Goal: Task Accomplishment & Management: Manage account settings

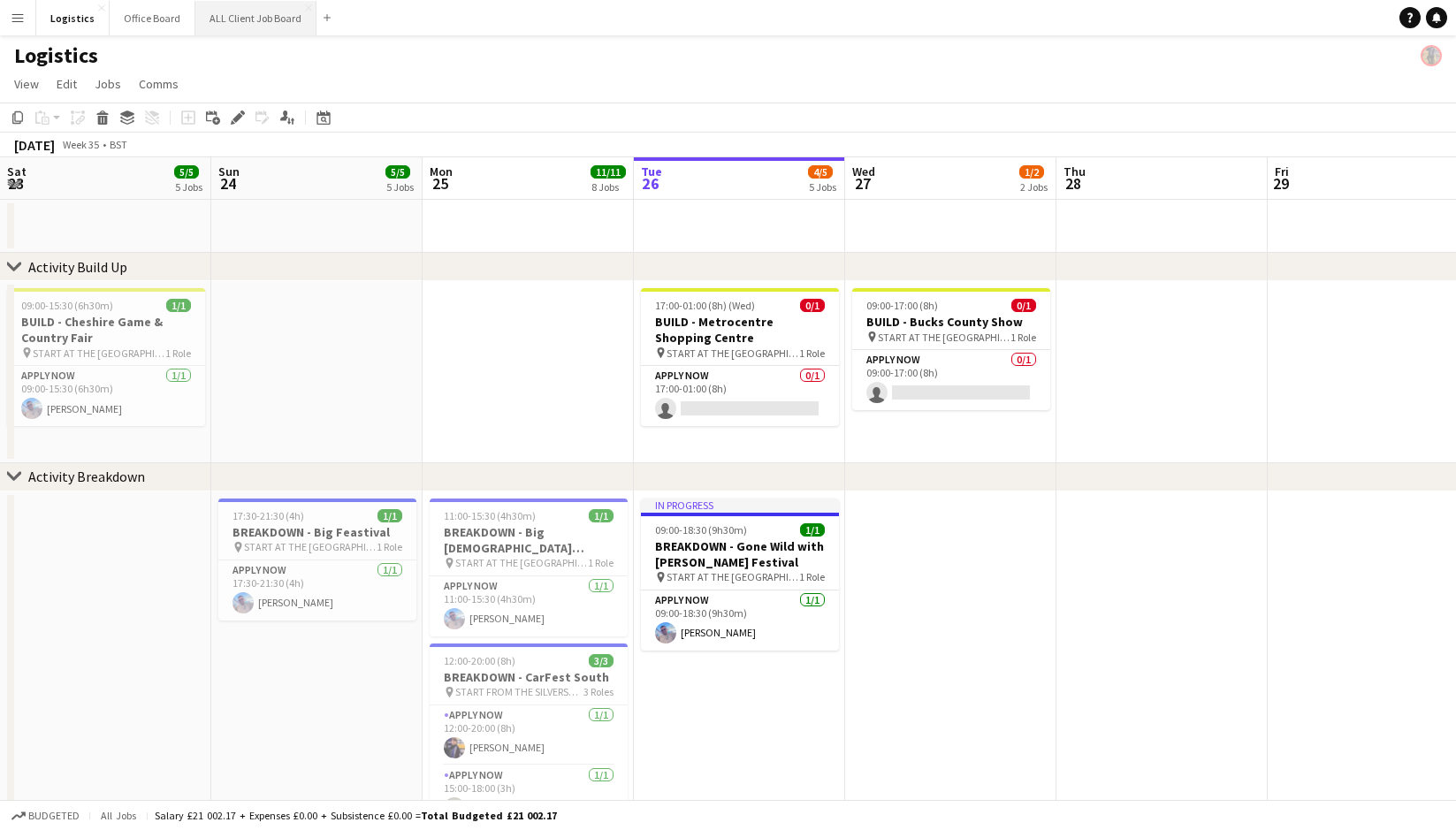
scroll to position [0, 509]
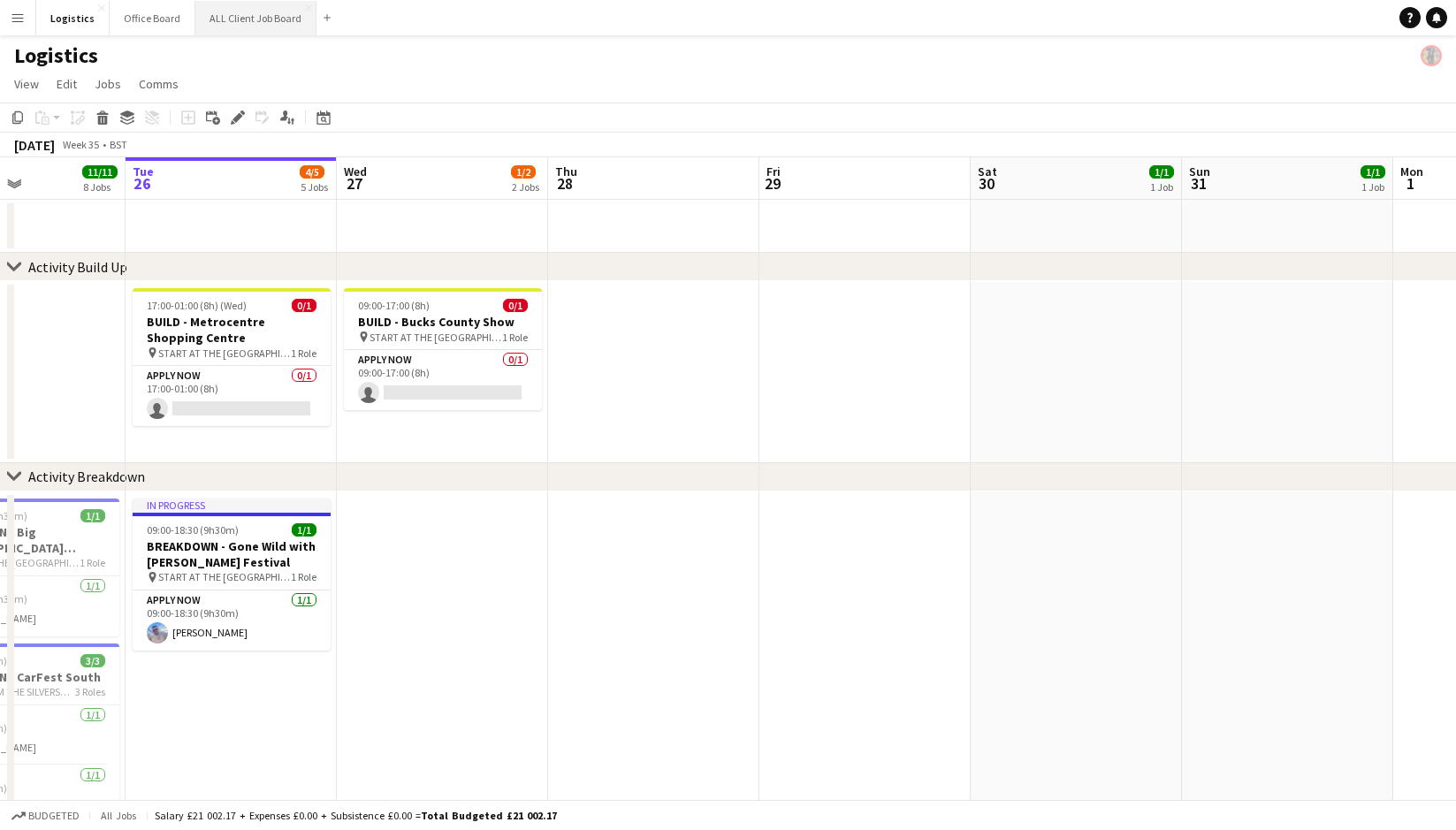
click at [240, 8] on button "ALL Client Job Board Close" at bounding box center [256, 18] width 121 height 35
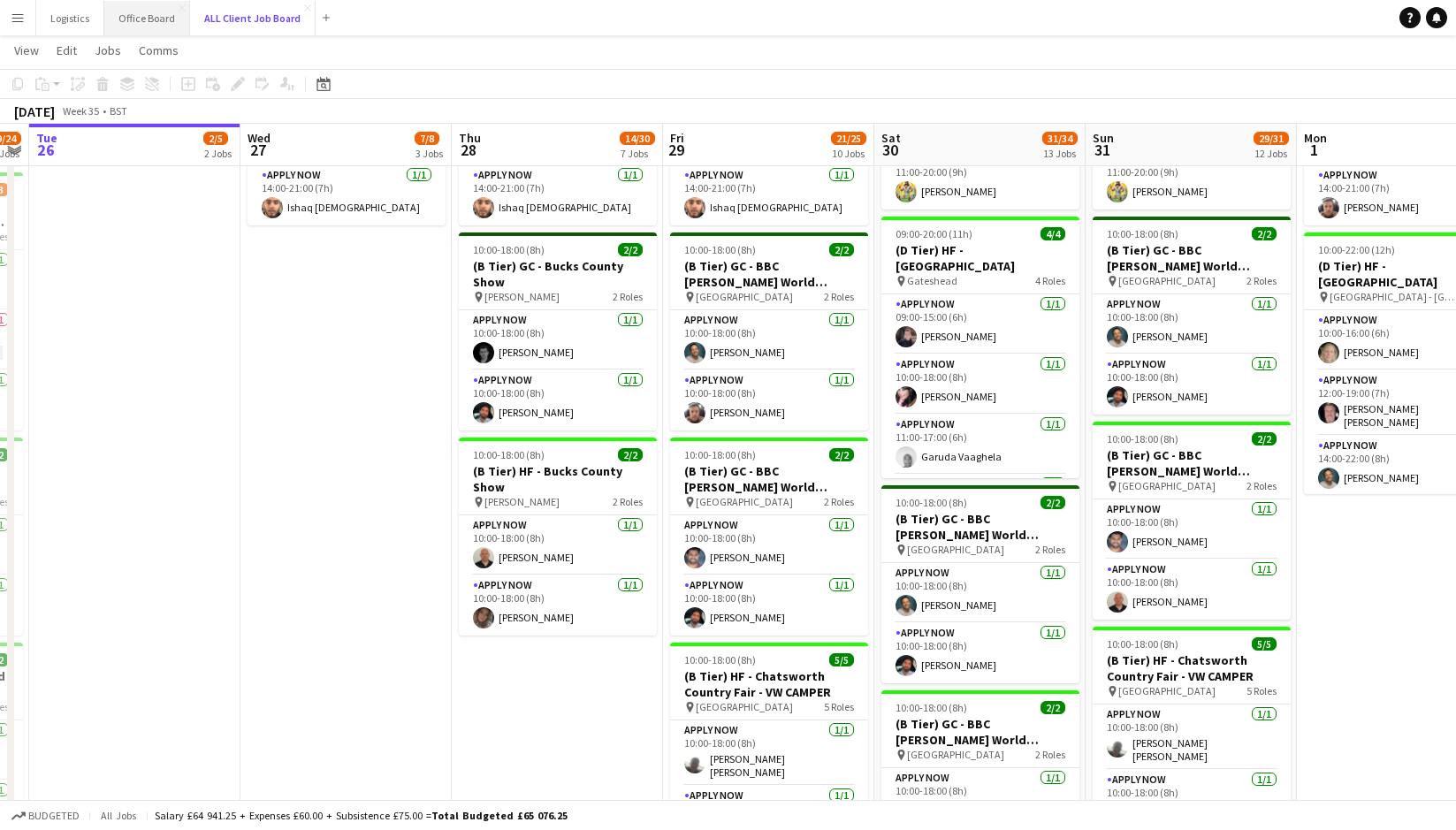
scroll to position [4408, 0]
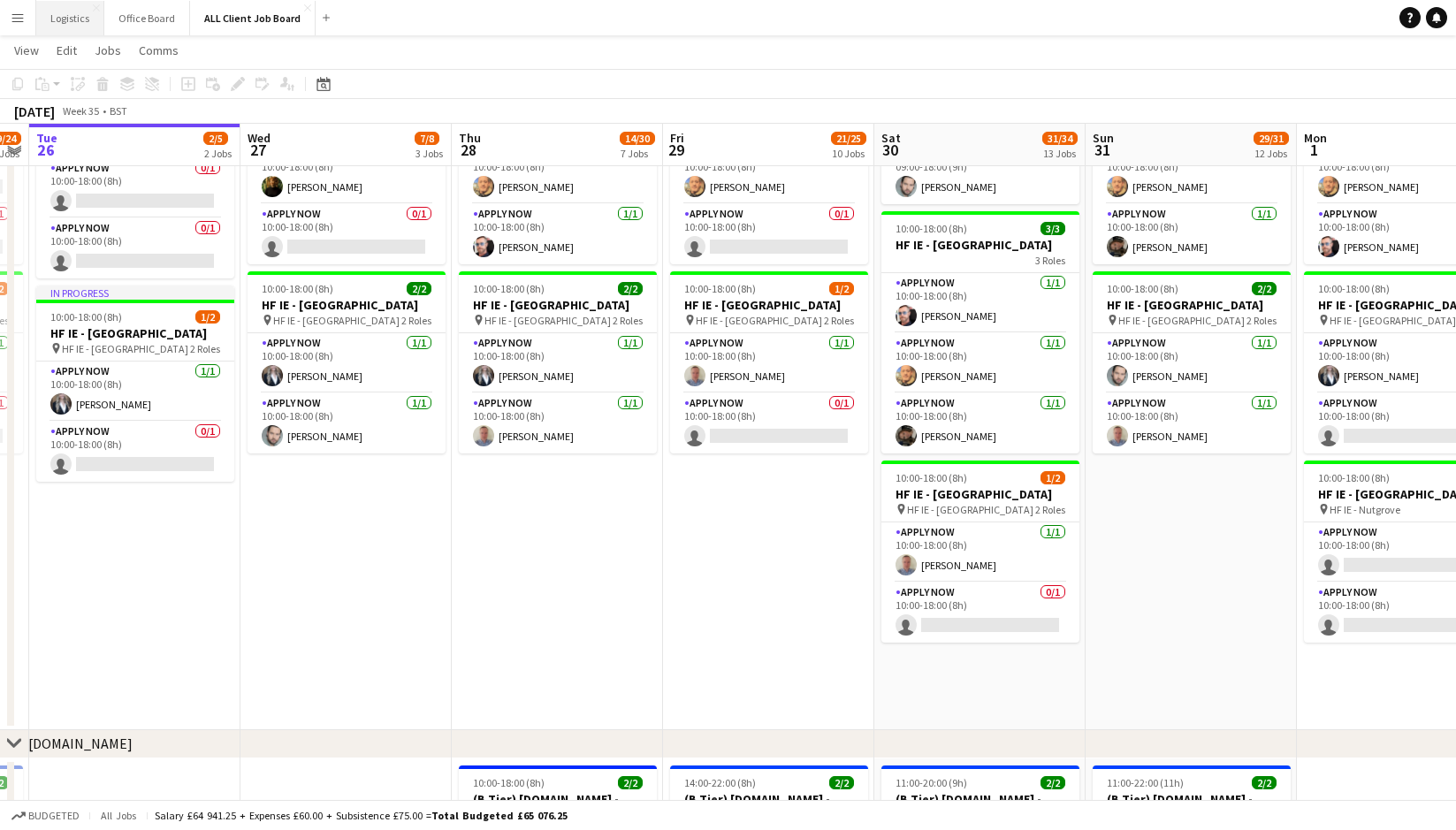
click at [70, 15] on button "Logistics Close" at bounding box center [70, 18] width 68 height 35
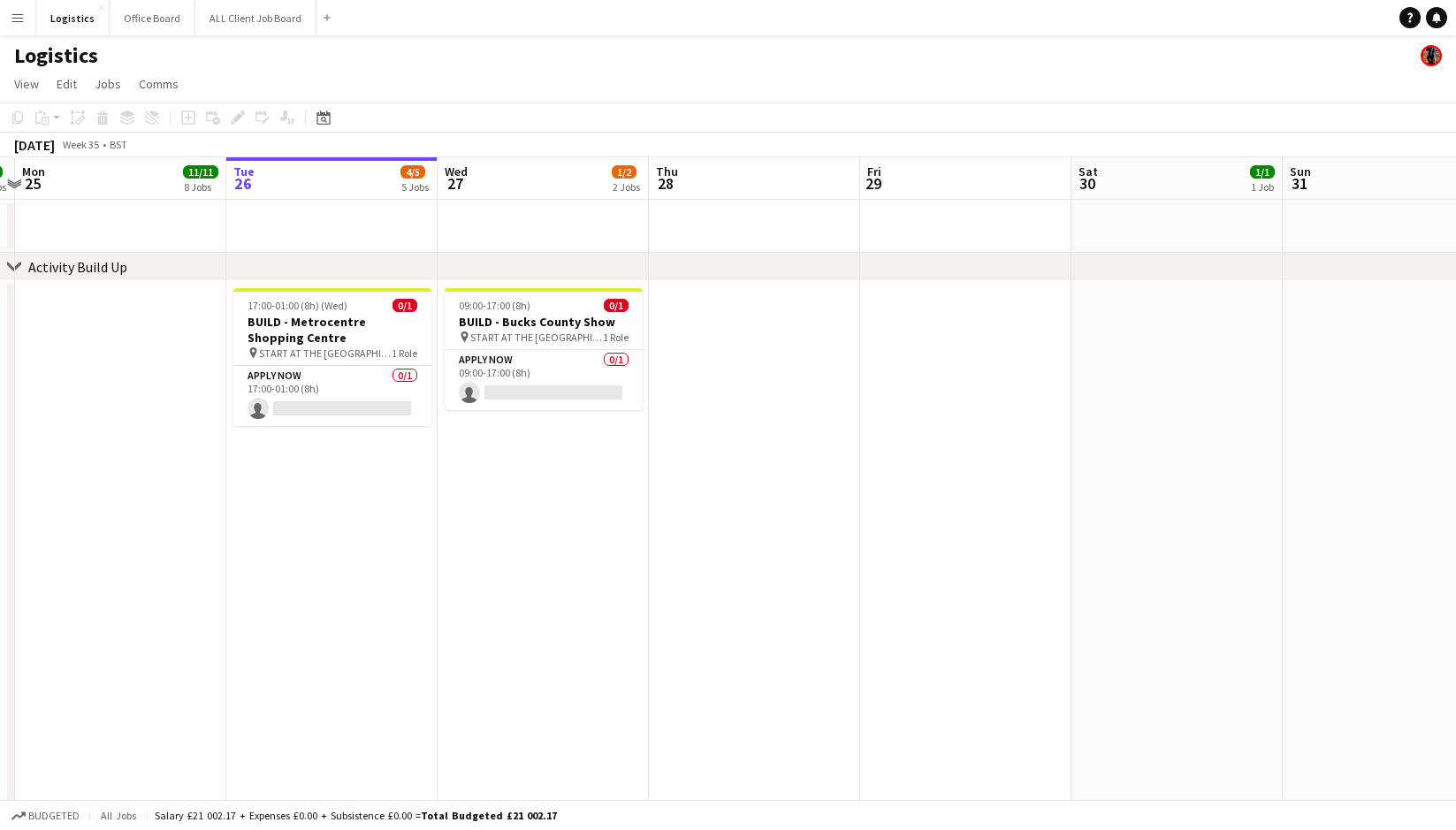
scroll to position [0, 650]
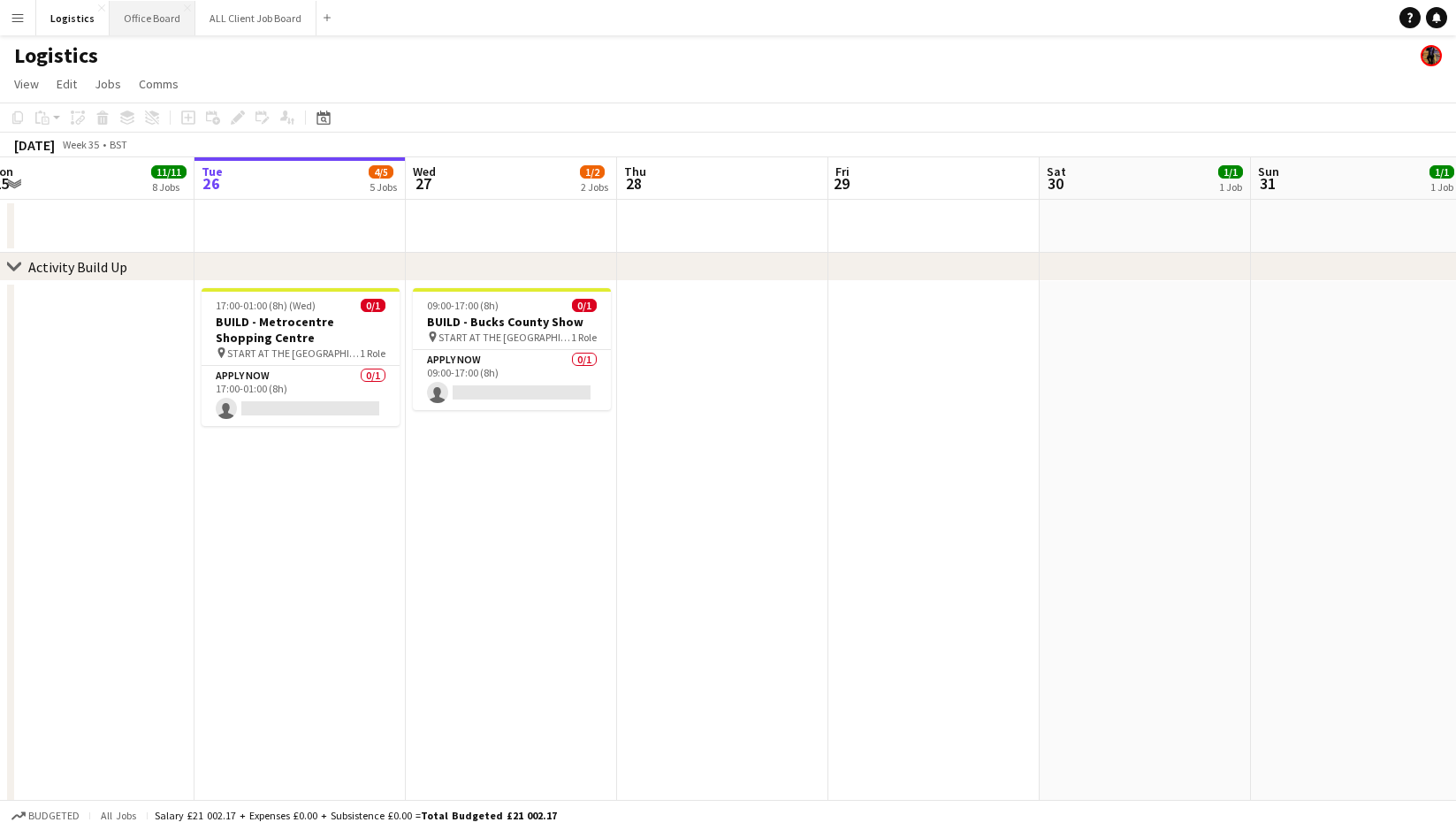
click at [143, 18] on button "Office Board Close" at bounding box center [152, 18] width 86 height 35
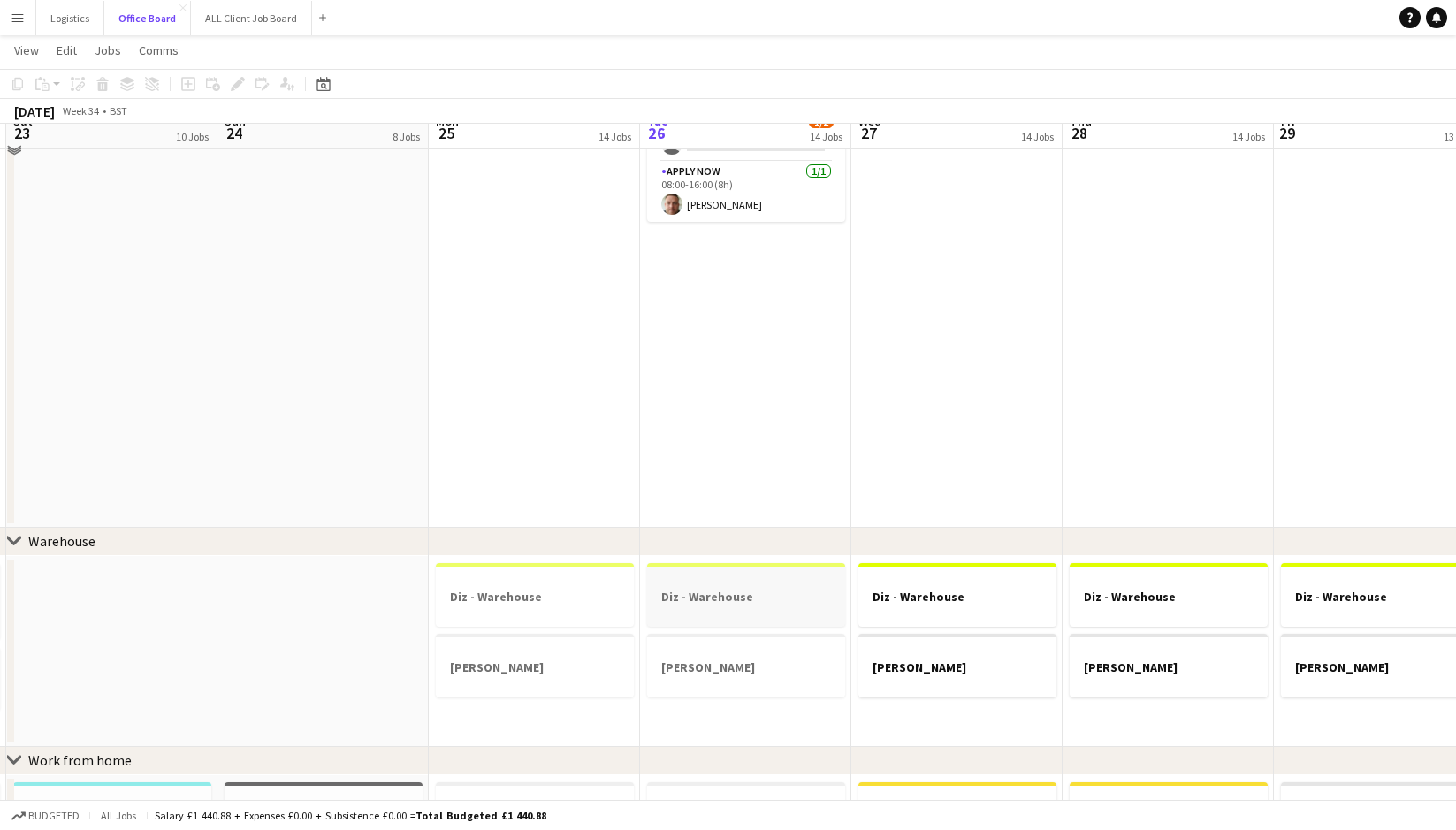
scroll to position [477, 0]
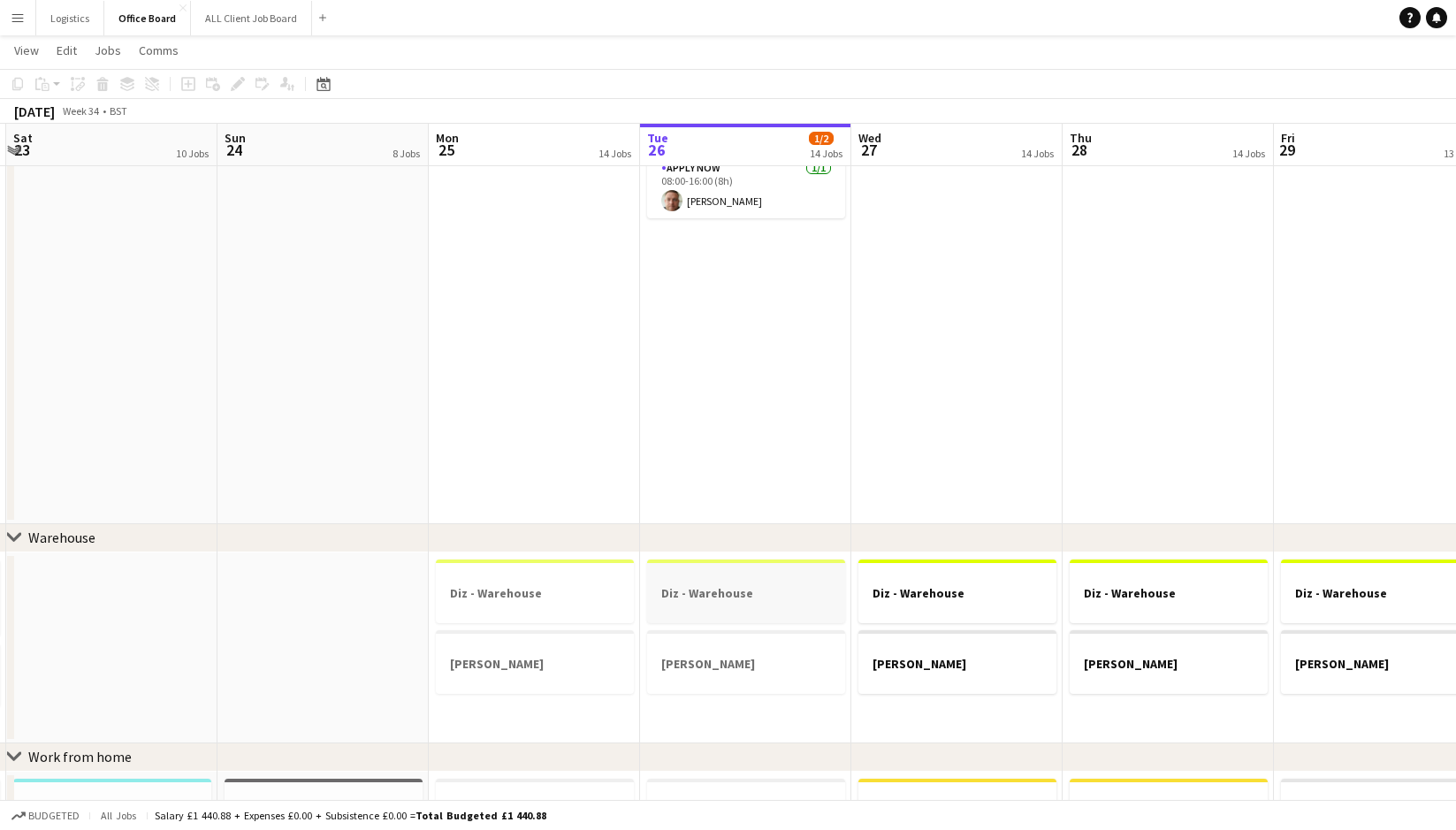
click at [695, 586] on h3 "Diz - Warehouse" at bounding box center [745, 592] width 198 height 16
click at [20, 83] on icon "Copy" at bounding box center [17, 84] width 14 height 14
click at [717, 229] on app-date-cell "[PERSON_NAME] - Office [PERSON_NAME] - Office [PERSON_NAME] In progress 08:00-1…" at bounding box center [744, 163] width 211 height 721
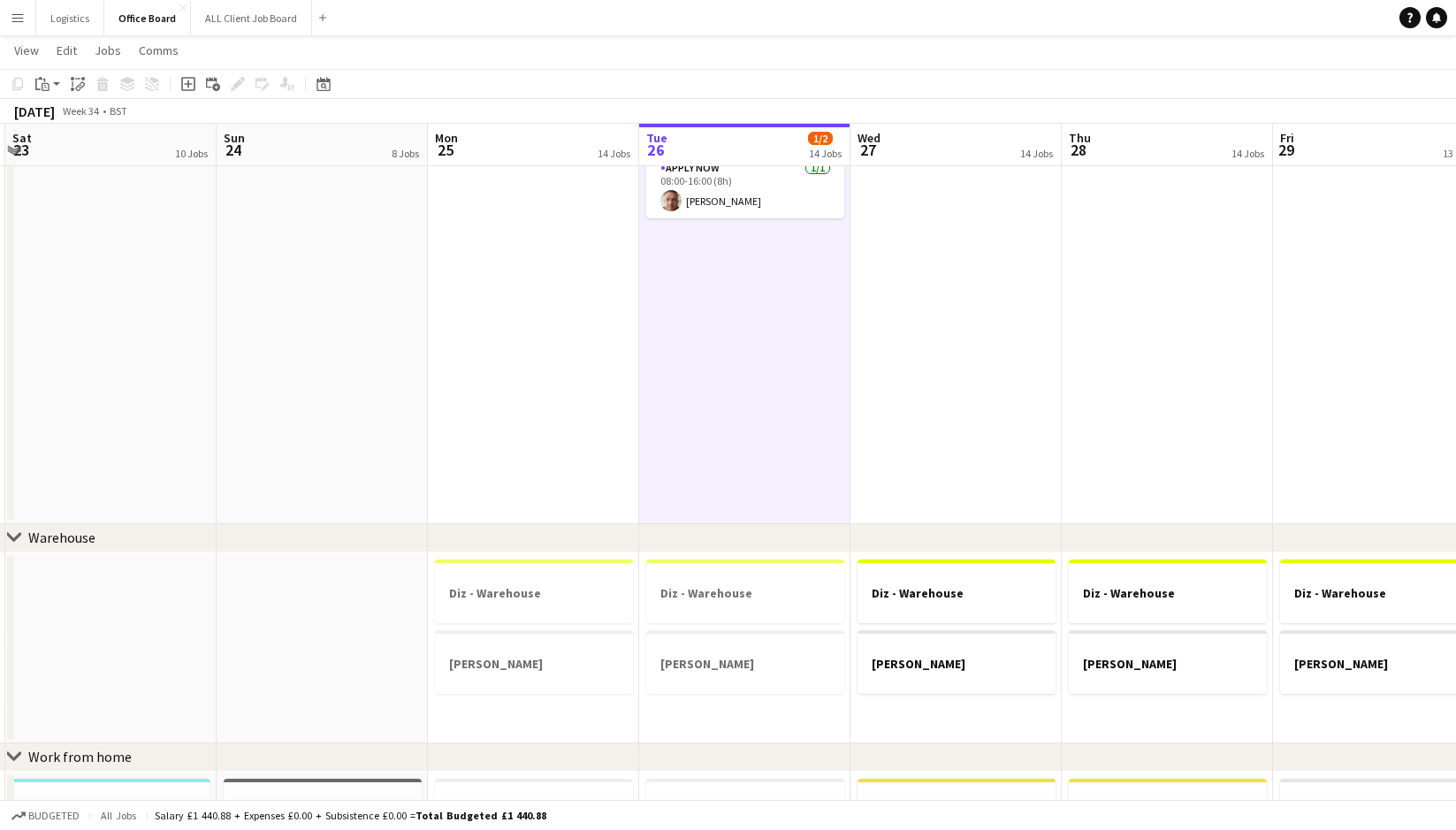
click at [944, 191] on app-date-cell "[PERSON_NAME] - Office [PERSON_NAME] - Office [PERSON_NAME]" at bounding box center [956, 163] width 211 height 721
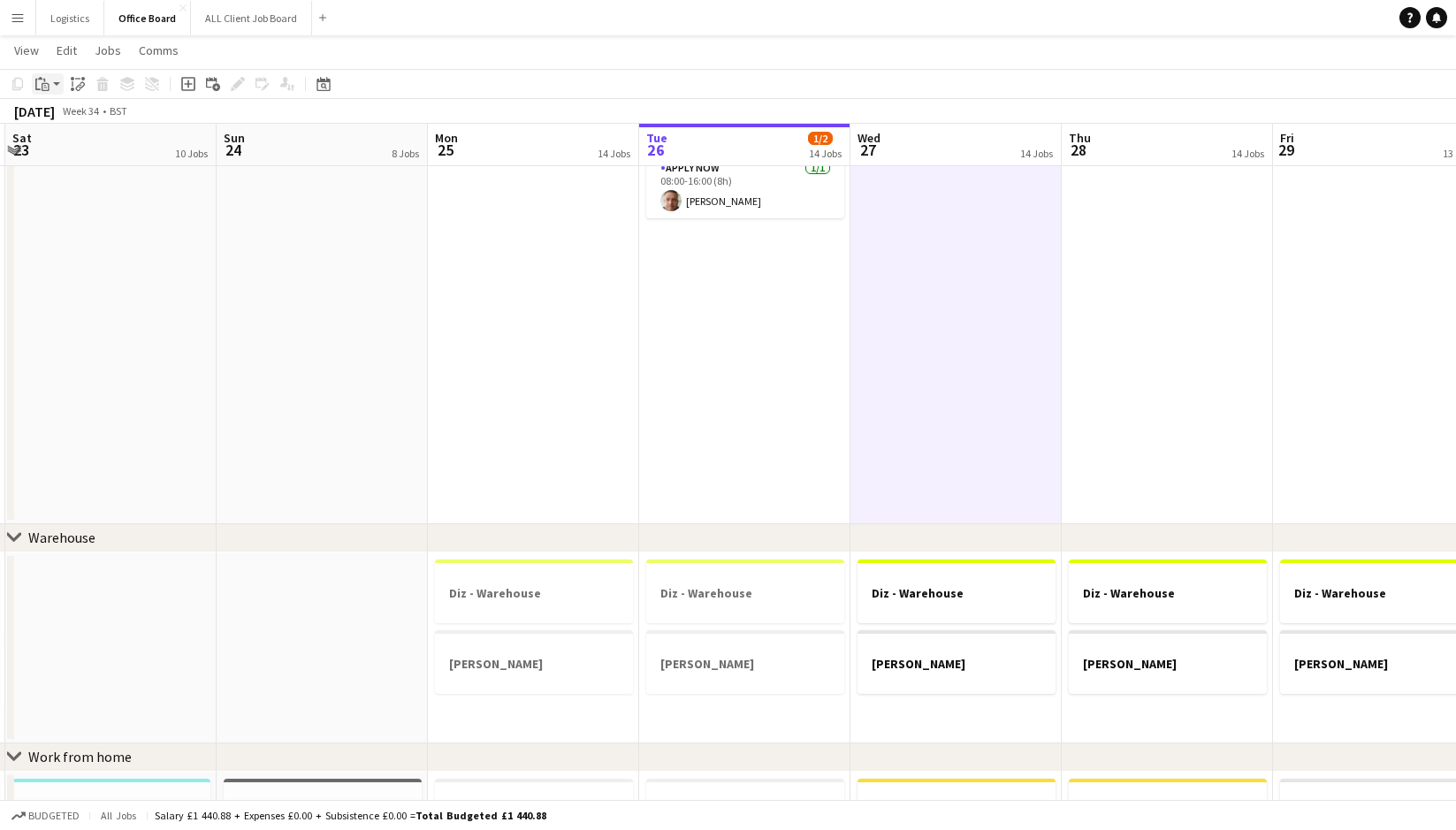
click at [43, 82] on icon "Paste" at bounding box center [42, 84] width 14 height 14
click at [77, 145] on link "Paste with crew Command Shift V" at bounding box center [117, 148] width 140 height 16
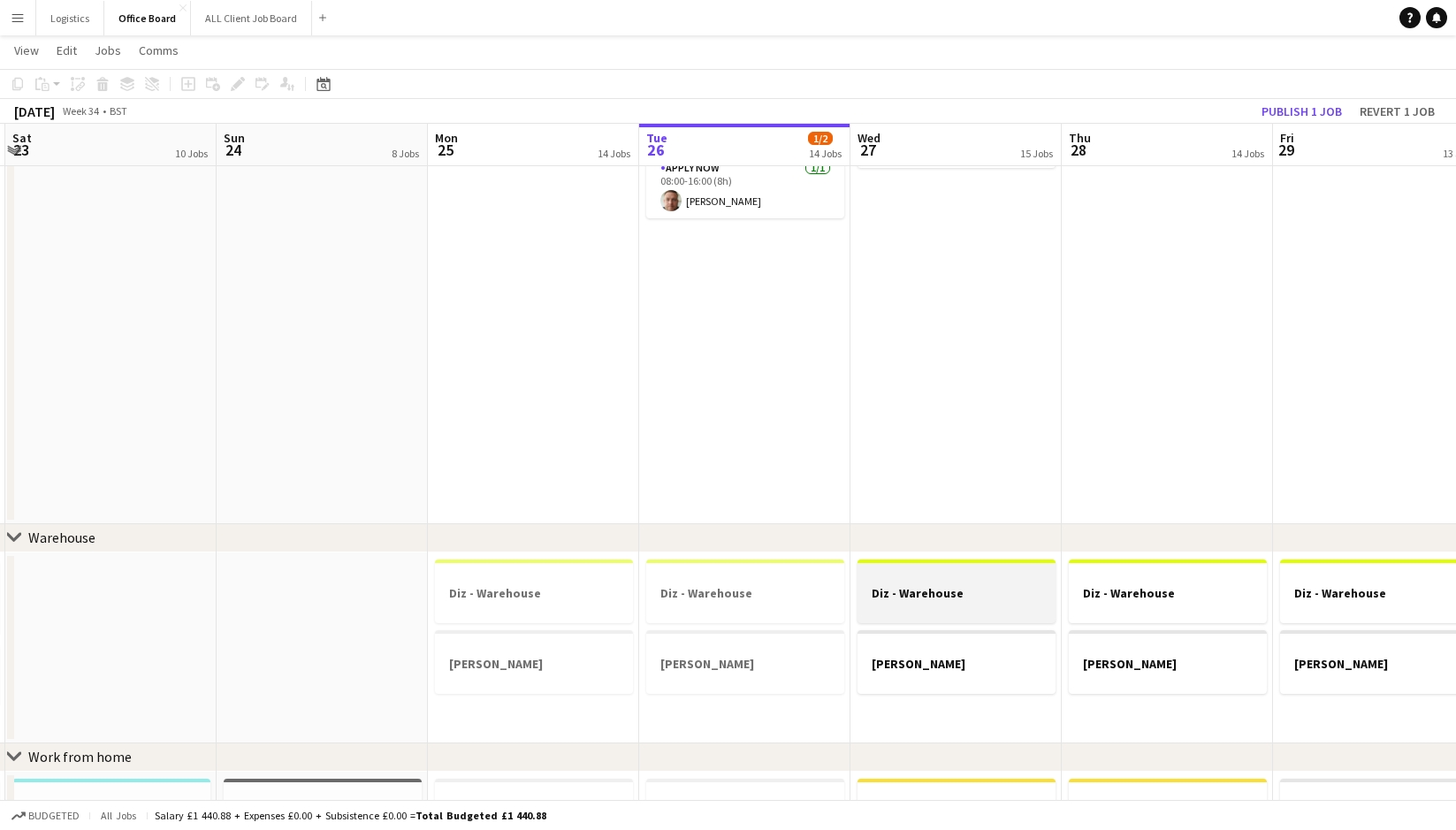
click at [895, 596] on h3 "Diz - Warehouse" at bounding box center [956, 592] width 198 height 16
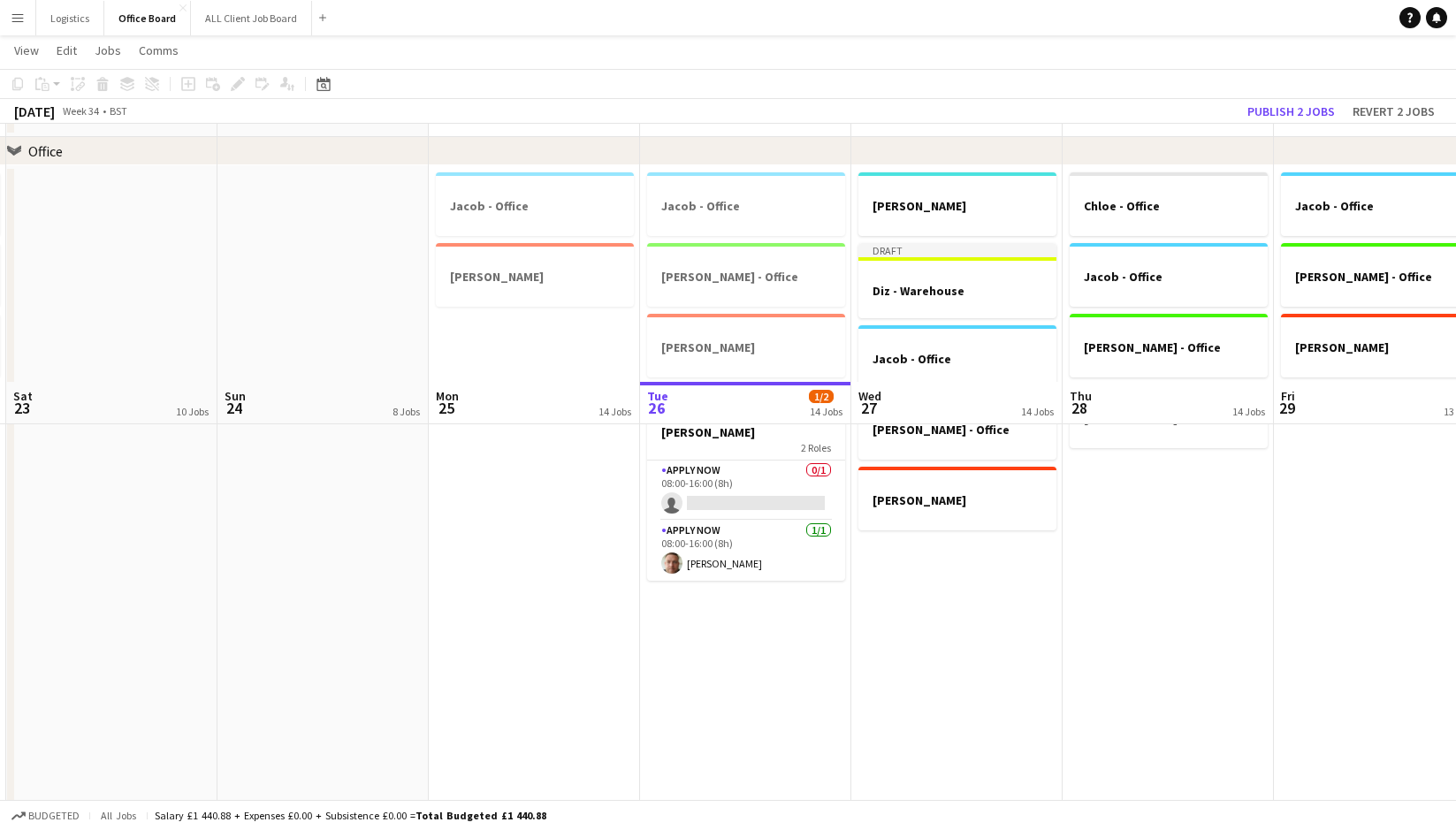
scroll to position [0, 0]
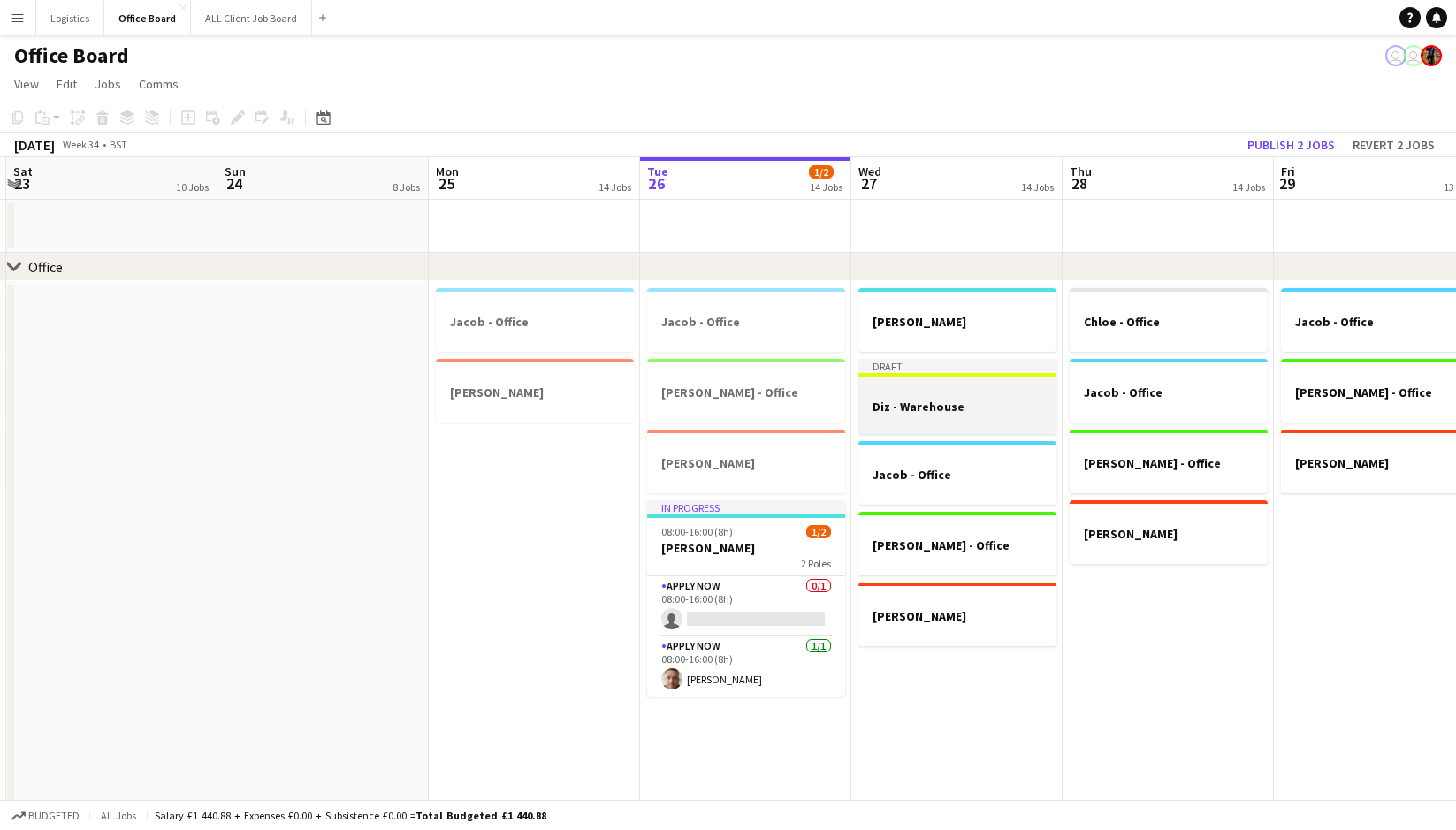
click at [922, 394] on div at bounding box center [957, 390] width 198 height 13
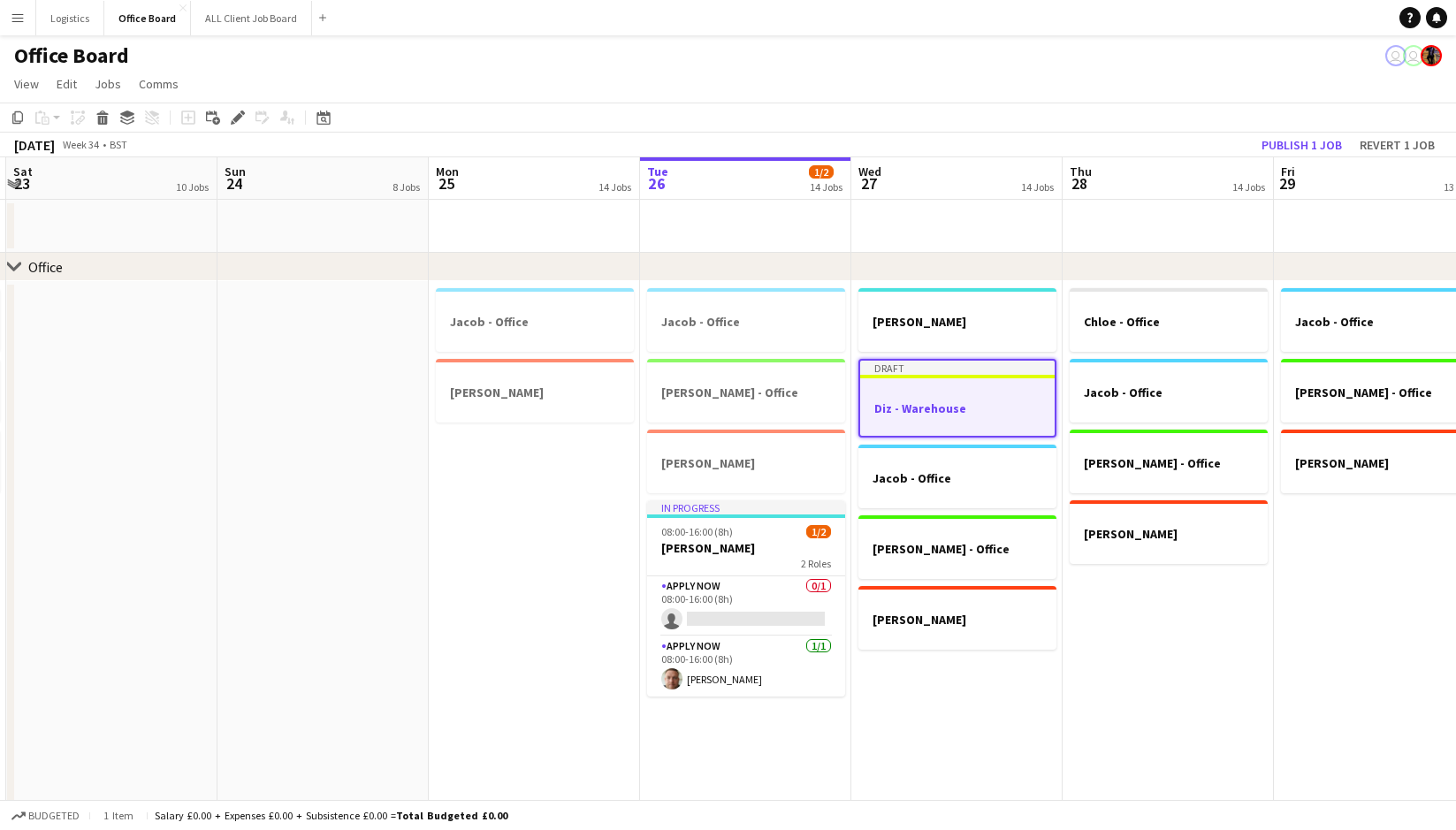
drag, startPoint x: 239, startPoint y: 113, endPoint x: 655, endPoint y: 258, distance: 440.5
click at [239, 113] on icon at bounding box center [237, 117] width 9 height 9
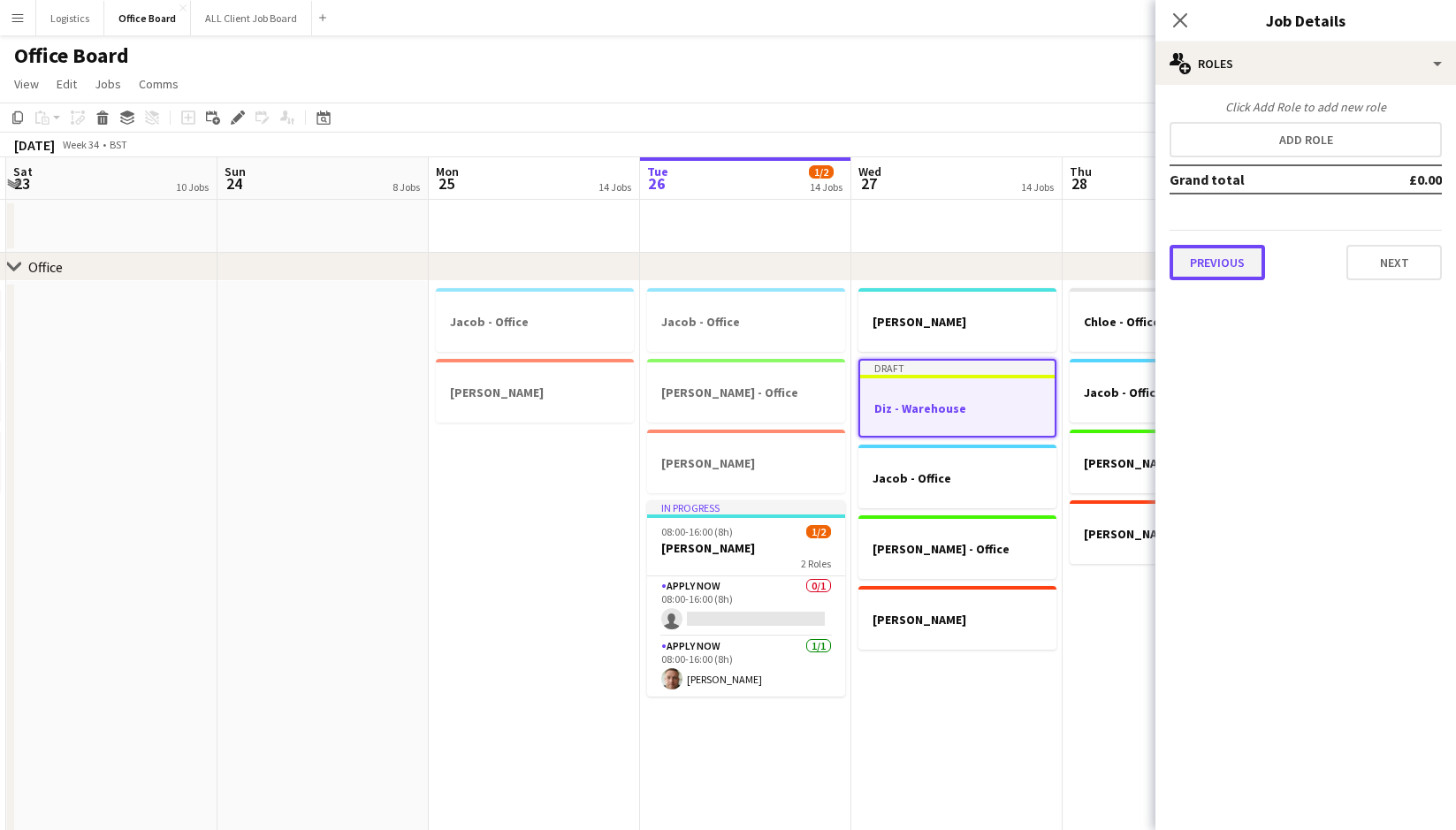
click at [1204, 272] on button "Previous" at bounding box center [1217, 262] width 96 height 36
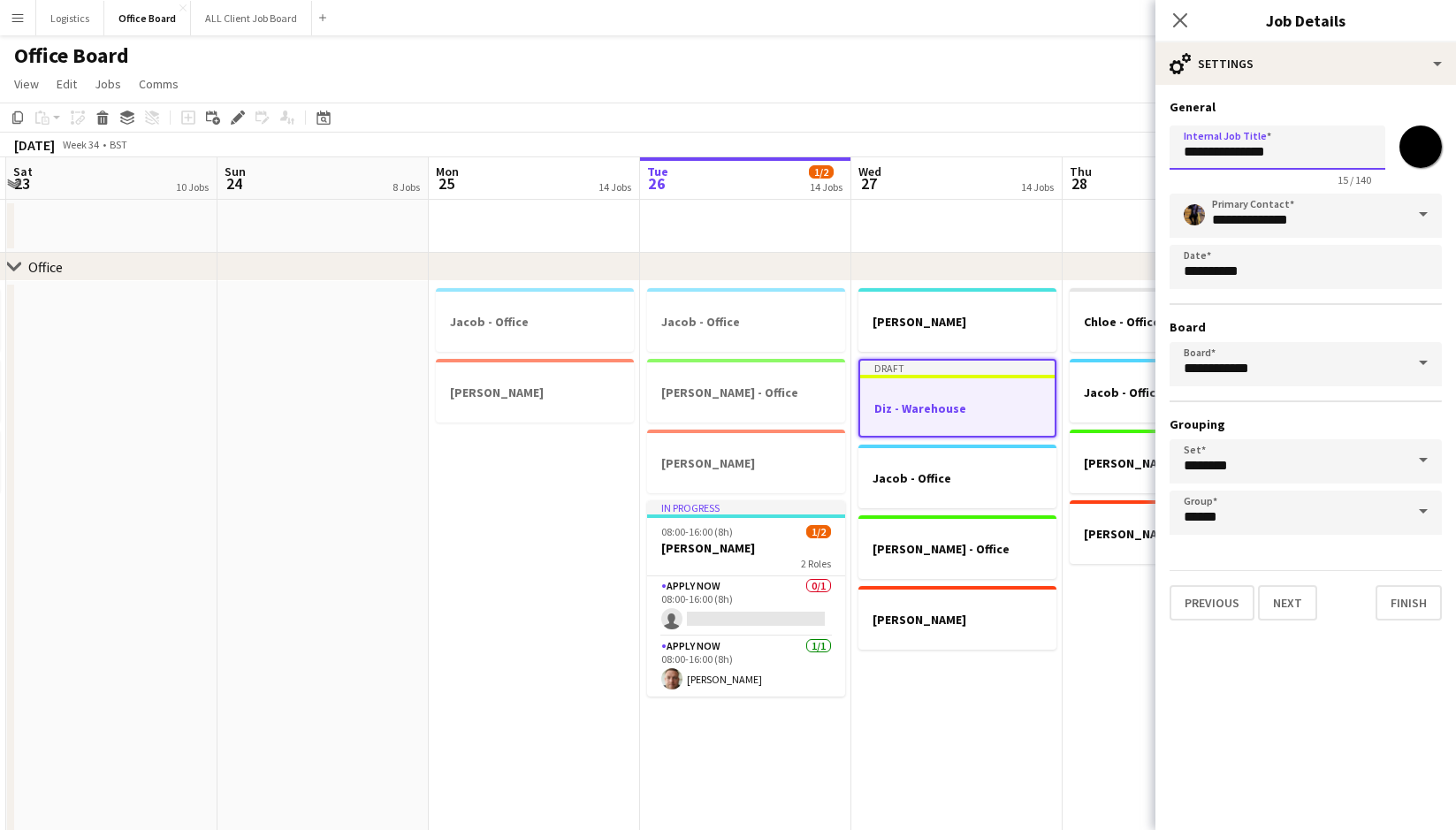
drag, startPoint x: 1293, startPoint y: 152, endPoint x: 1213, endPoint y: 155, distance: 80.1
click at [1213, 155] on input "**********" at bounding box center [1276, 148] width 215 height 44
type input "**********"
click at [1416, 606] on button "Finish" at bounding box center [1408, 603] width 67 height 36
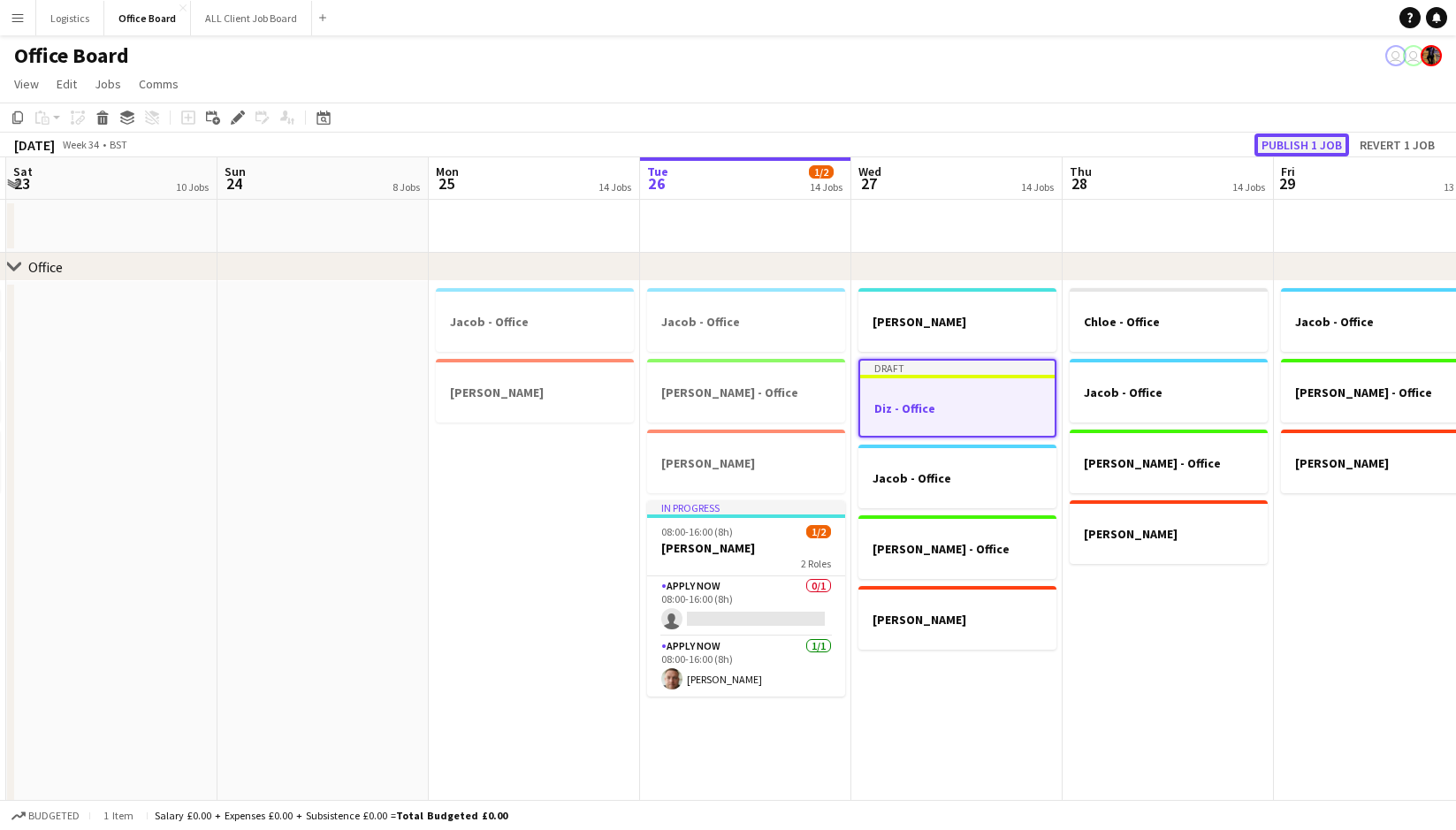
click at [1294, 147] on button "Publish 1 job" at bounding box center [1301, 145] width 95 height 23
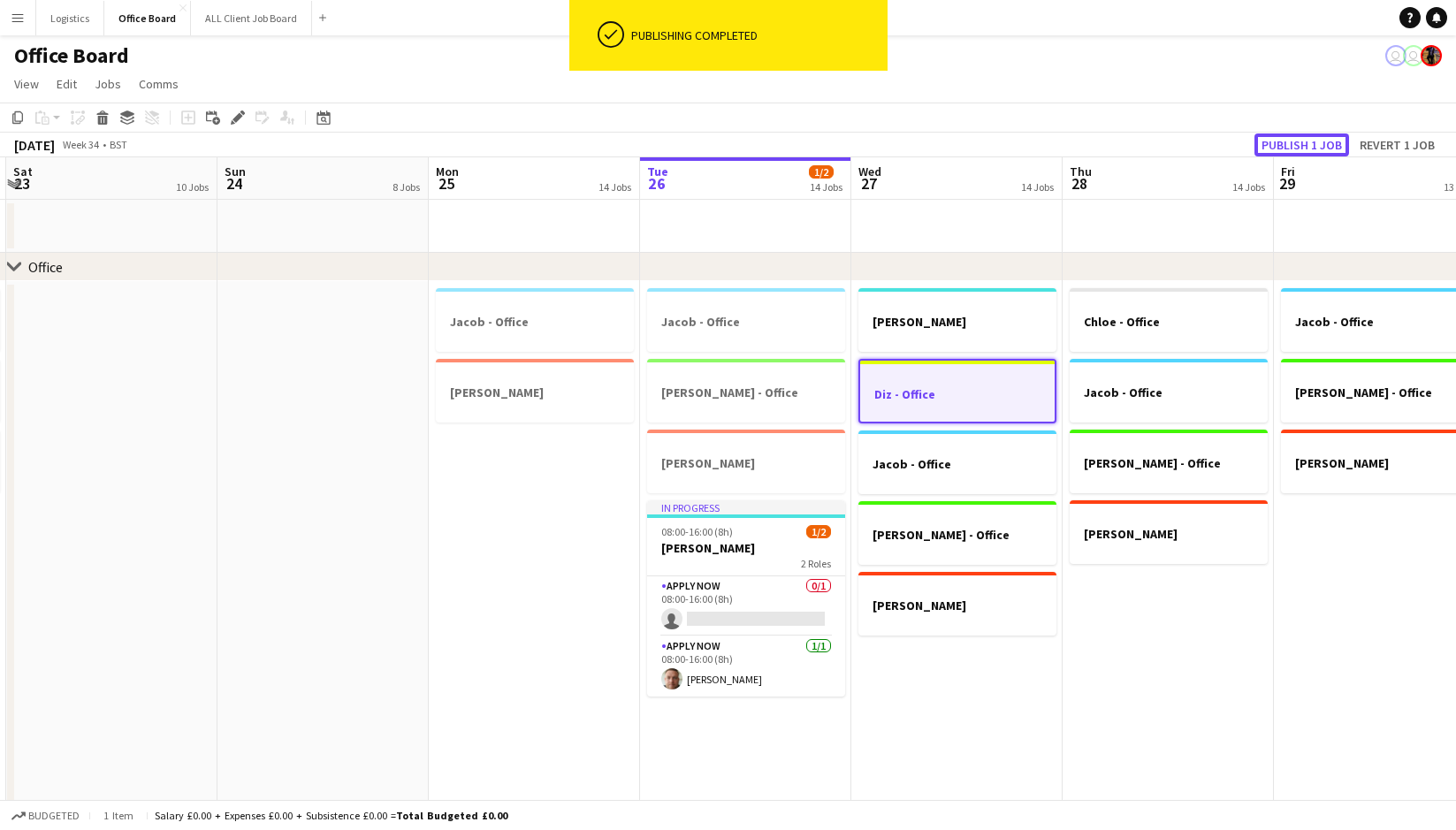
click at [1293, 144] on button "Publish 1 job" at bounding box center [1301, 145] width 95 height 23
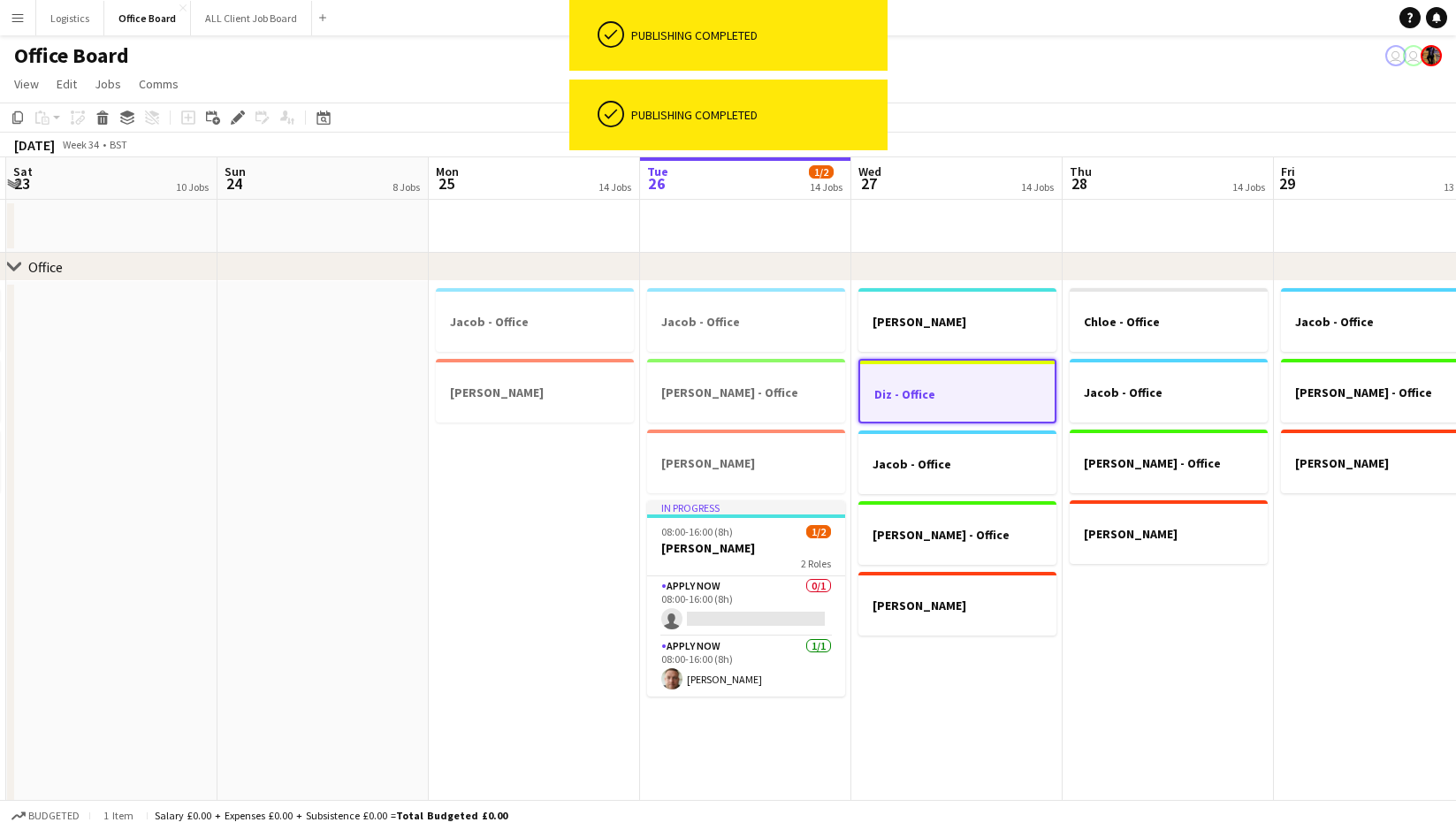
click at [932, 655] on app-date-cell "[PERSON_NAME] - Office [PERSON_NAME] - Office [PERSON_NAME] - Office [PERSON_NA…" at bounding box center [956, 641] width 211 height 721
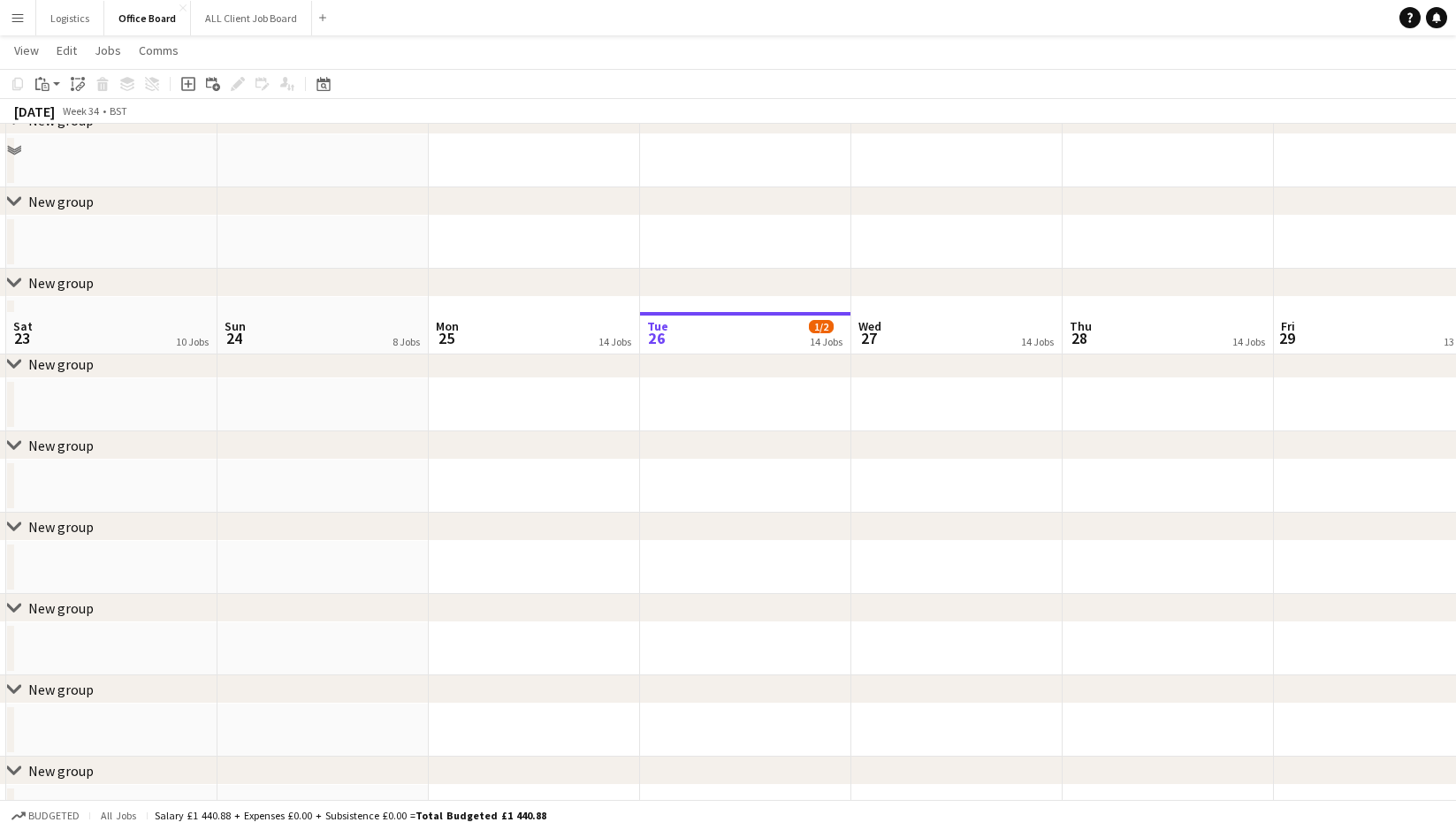
scroll to position [2987, 0]
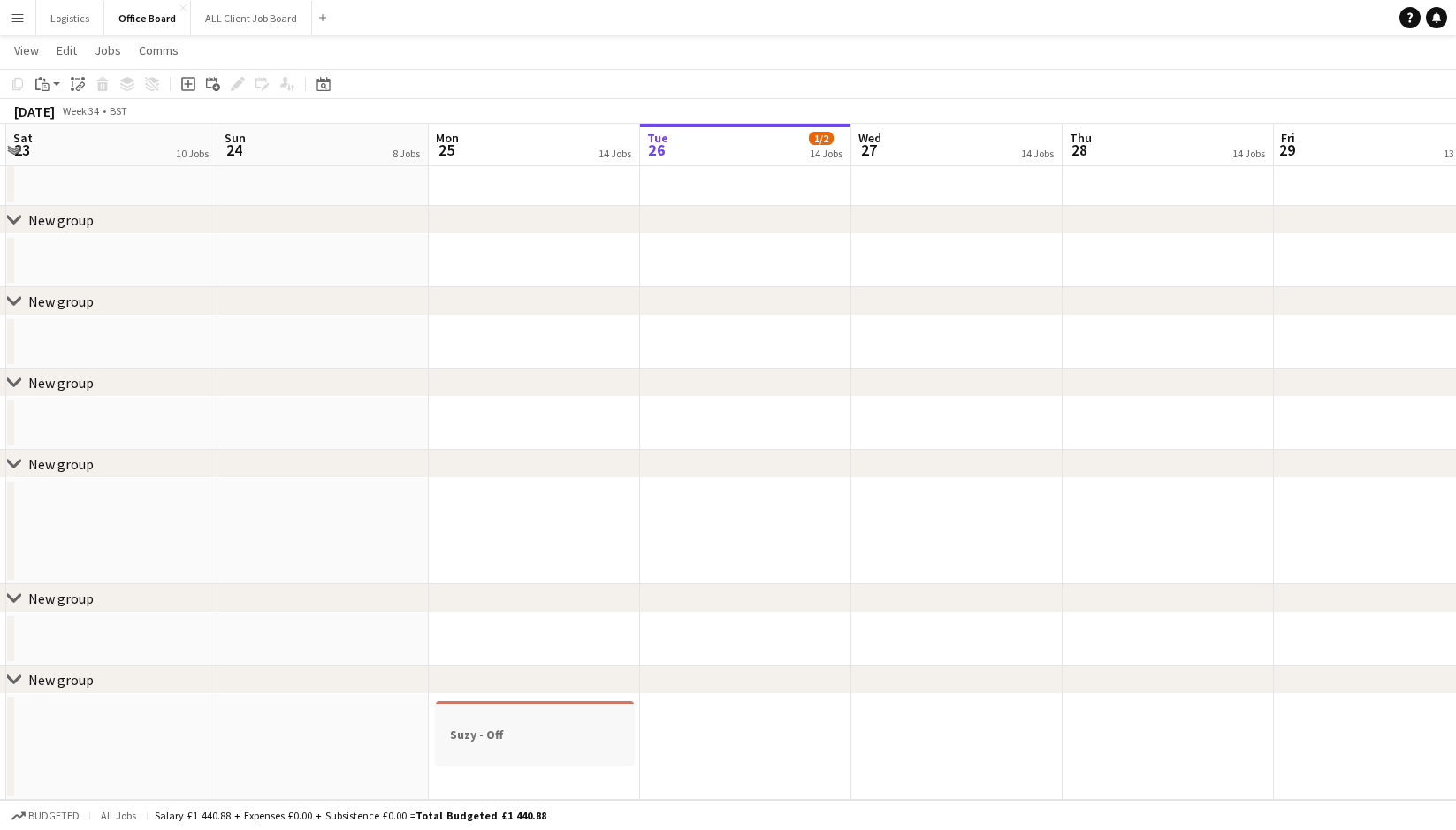
click at [503, 737] on h3 "Suzy - Off" at bounding box center [535, 734] width 198 height 16
click at [1301, 111] on button "Publish 1 job" at bounding box center [1301, 111] width 95 height 23
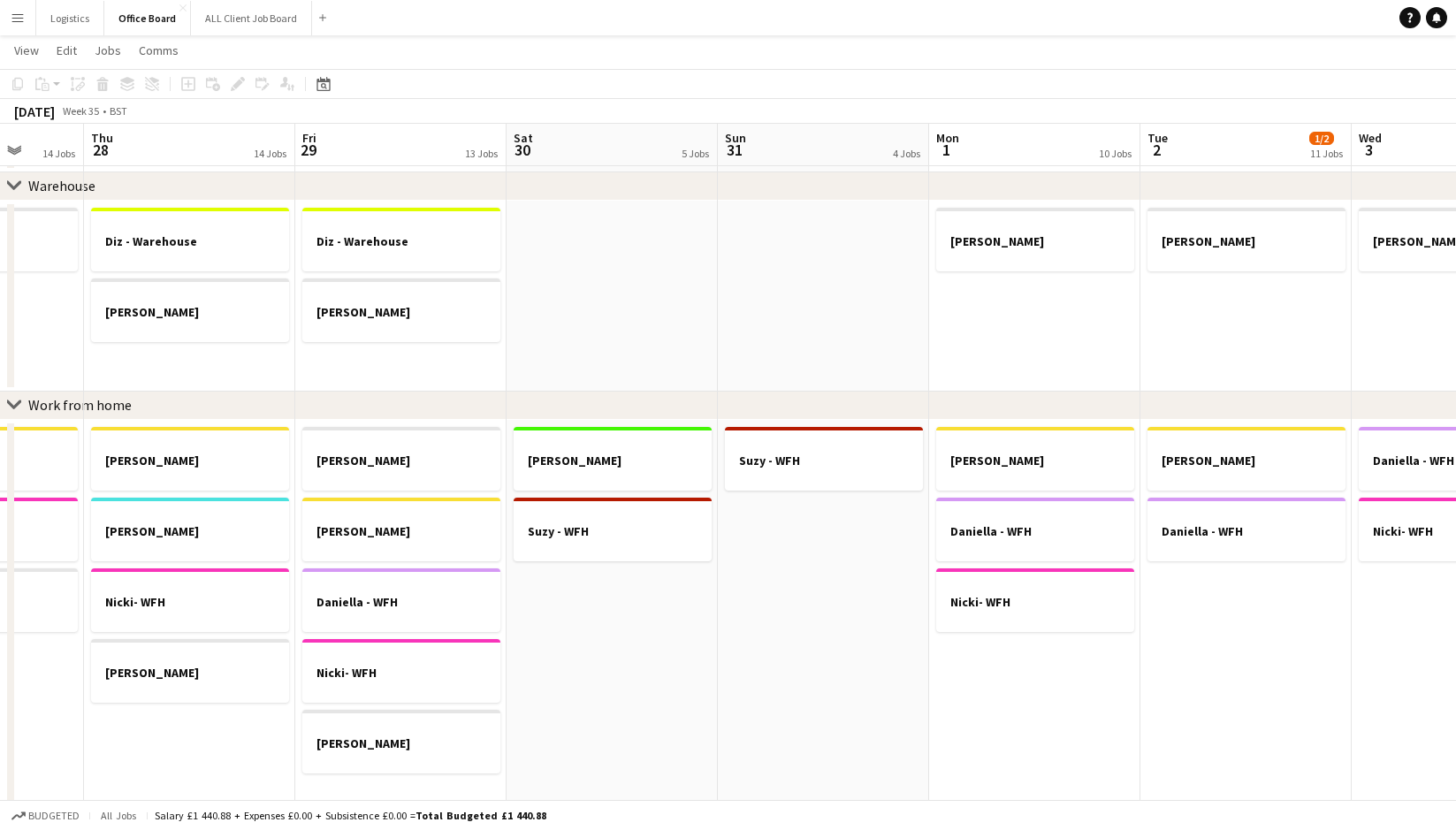
scroll to position [0, 545]
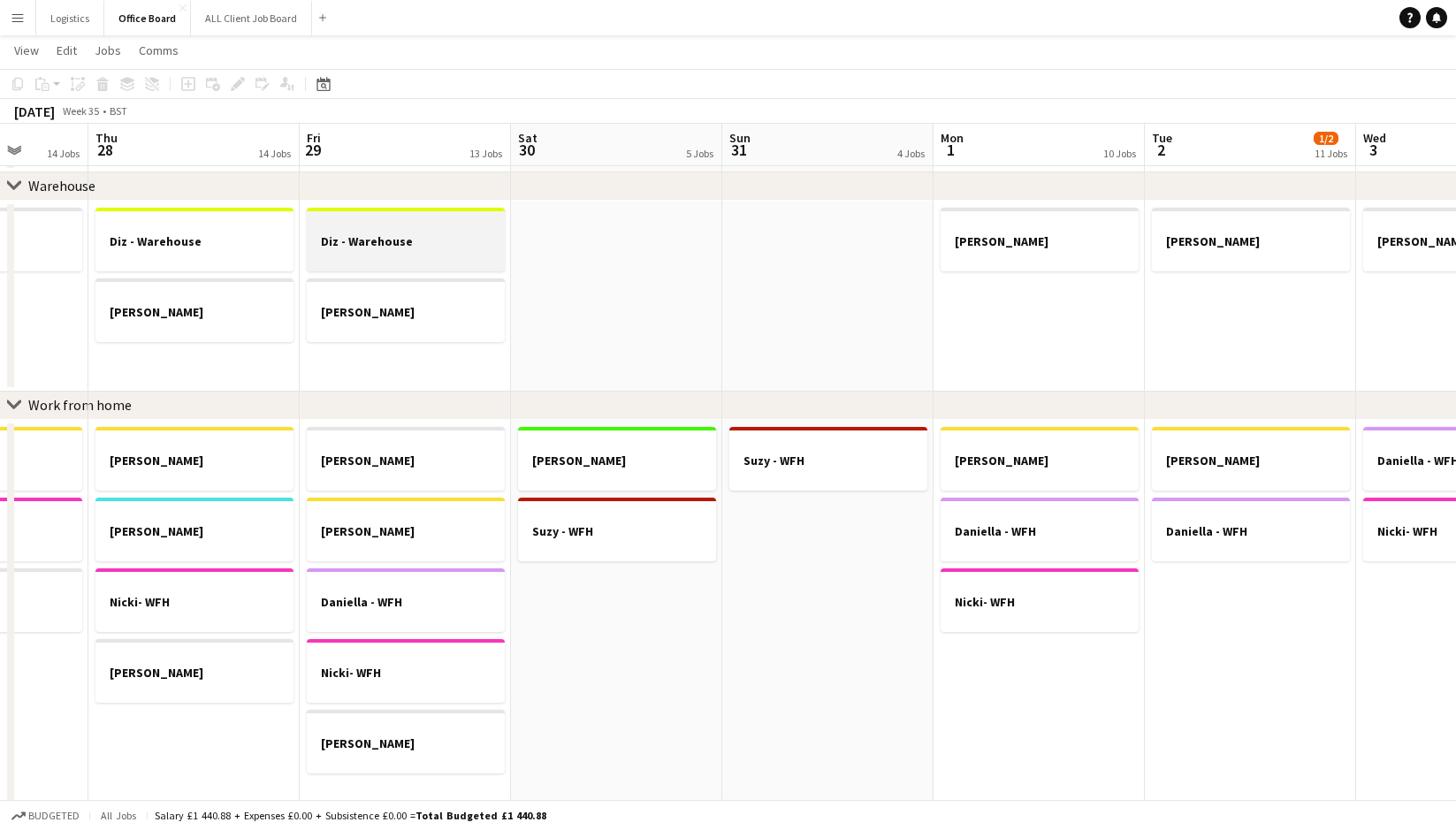
click at [397, 226] on div at bounding box center [405, 225] width 198 height 13
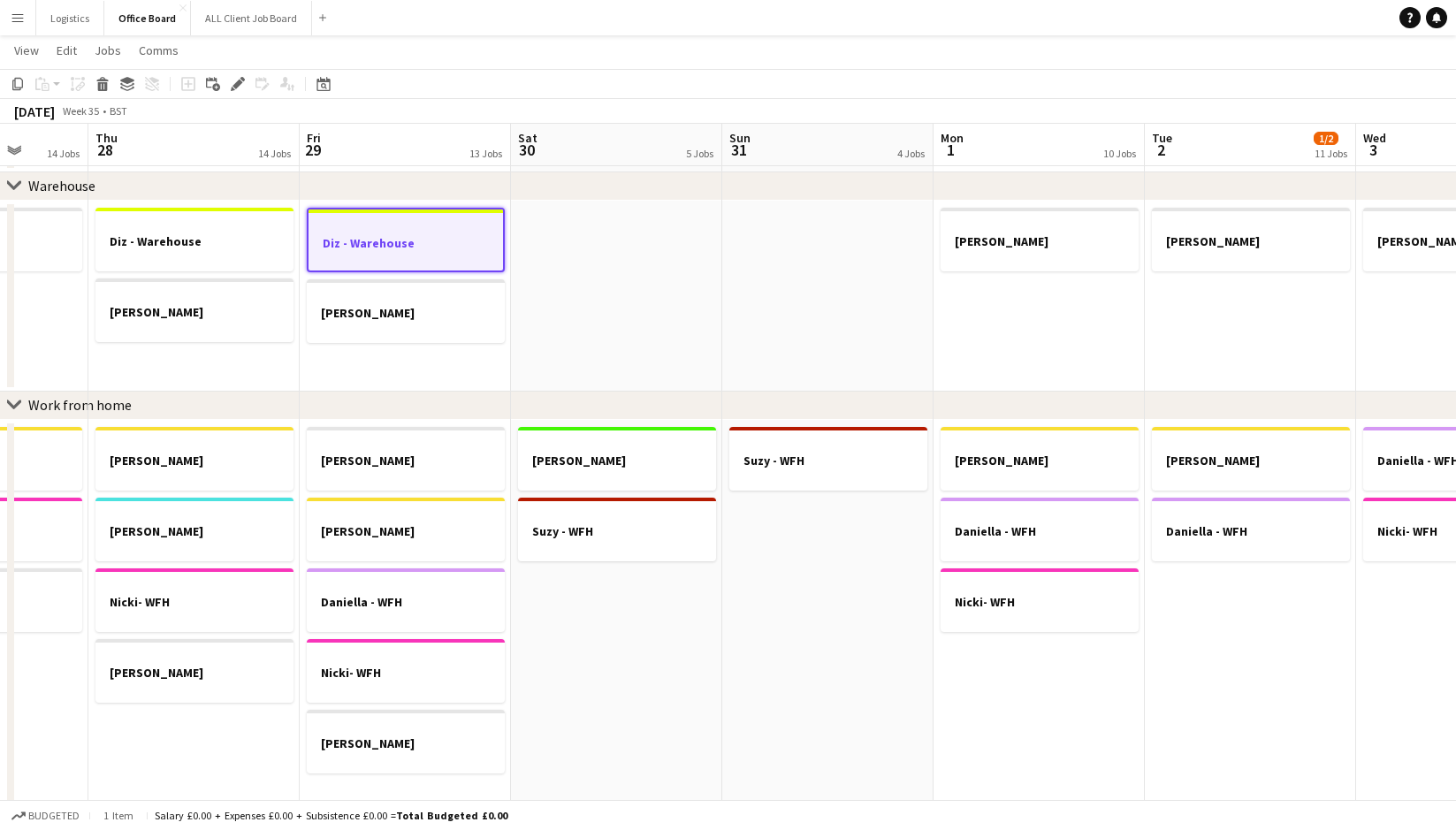
drag, startPoint x: 22, startPoint y: 84, endPoint x: 230, endPoint y: 145, distance: 216.8
click at [22, 84] on icon "Copy" at bounding box center [17, 84] width 14 height 14
drag, startPoint x: 1025, startPoint y: 293, endPoint x: 876, endPoint y: 264, distance: 151.8
click at [1022, 291] on app-date-cell "[PERSON_NAME]" at bounding box center [1039, 295] width 211 height 191
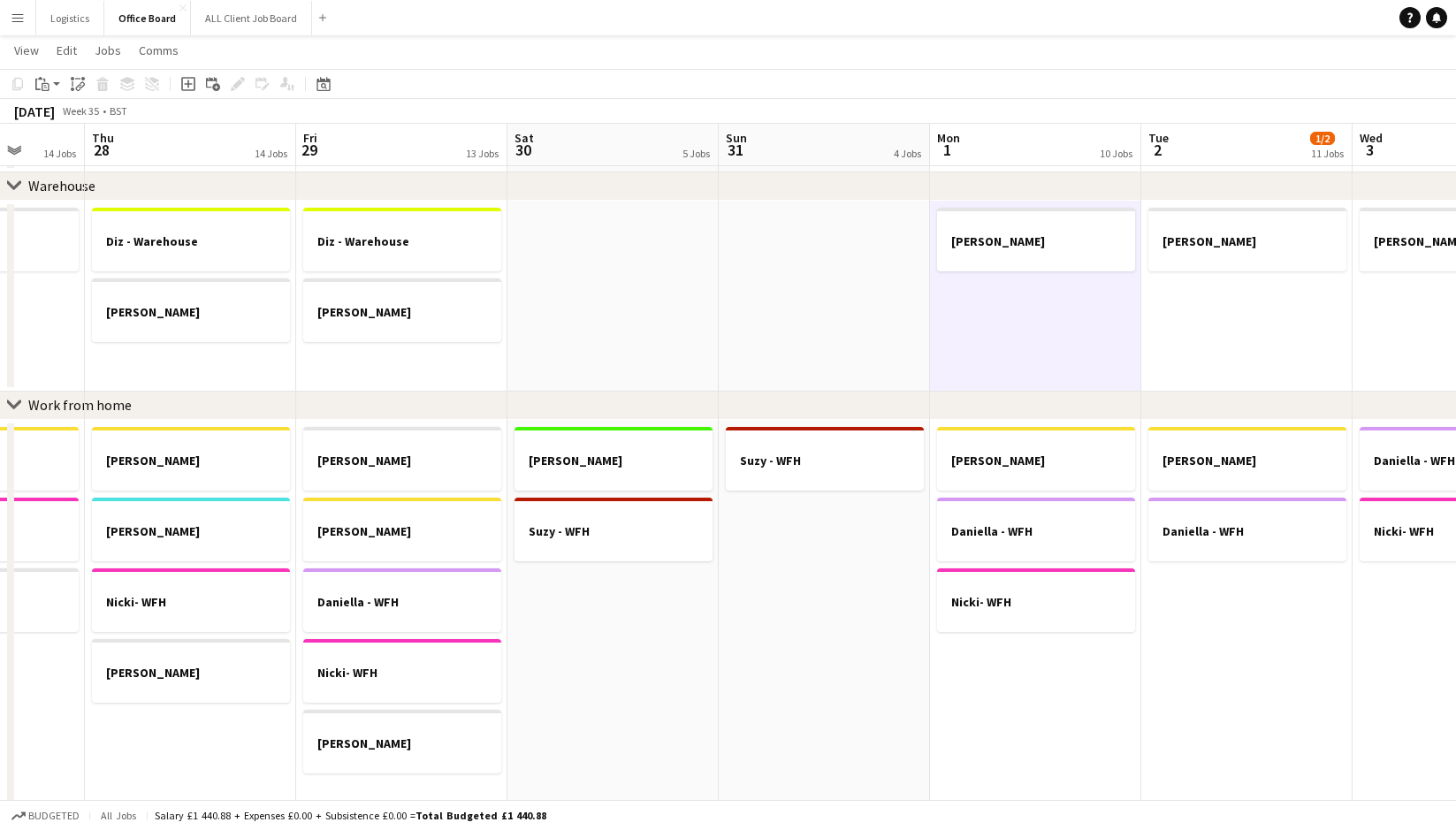
drag, startPoint x: 39, startPoint y: 84, endPoint x: 87, endPoint y: 109, distance: 54.1
click at [39, 84] on icon "Paste" at bounding box center [42, 84] width 14 height 14
drag, startPoint x: 103, startPoint y: 148, endPoint x: 644, endPoint y: 162, distance: 541.2
click at [103, 148] on link "Paste with crew Command Shift V" at bounding box center [117, 148] width 140 height 16
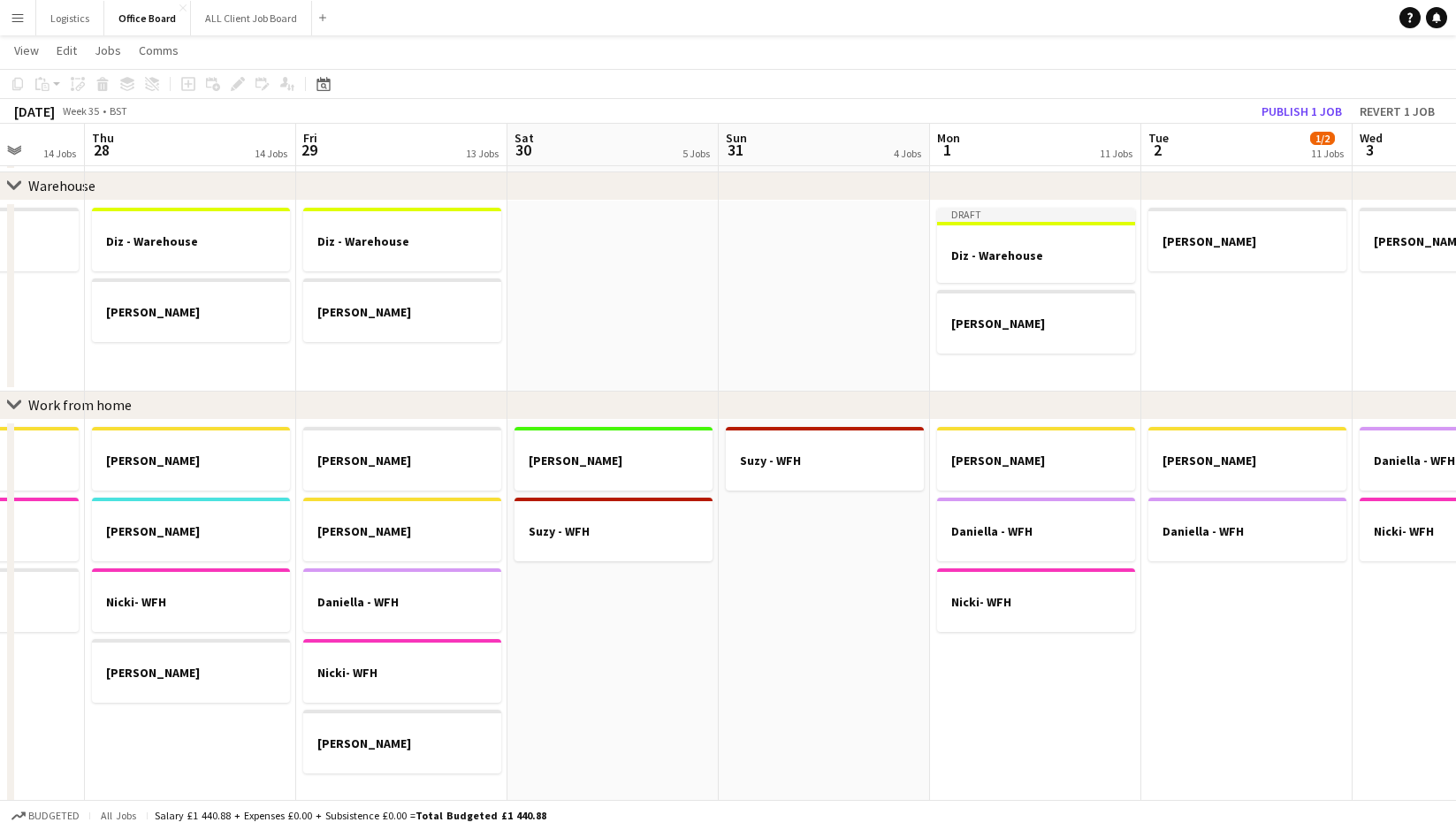
drag, startPoint x: 1210, startPoint y: 289, endPoint x: 719, endPoint y: 171, distance: 505.0
click at [1209, 289] on app-date-cell "[PERSON_NAME]" at bounding box center [1246, 295] width 211 height 191
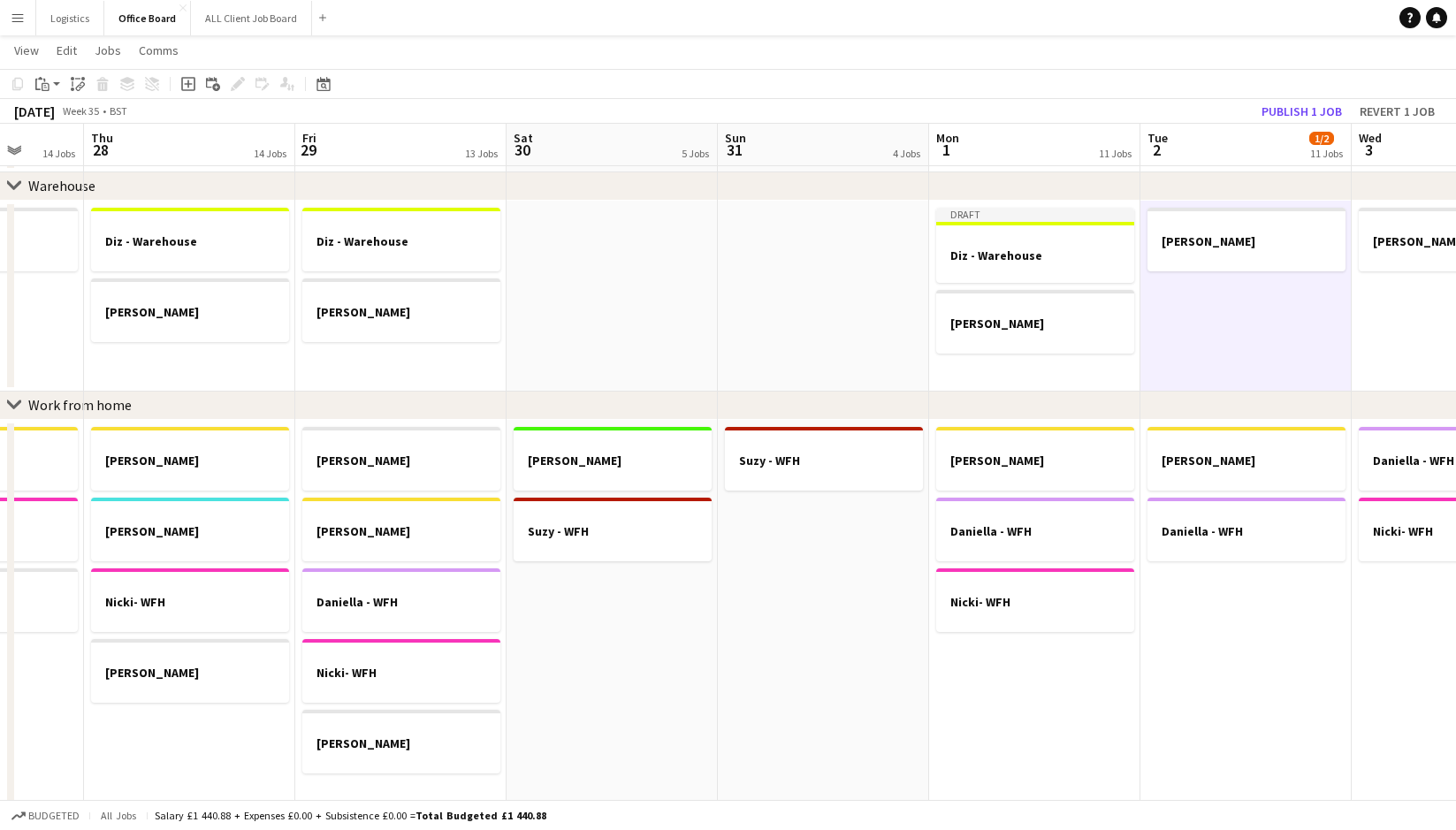
drag, startPoint x: 41, startPoint y: 82, endPoint x: 54, endPoint y: 98, distance: 20.6
click at [41, 82] on icon "Paste" at bounding box center [42, 84] width 14 height 14
drag, startPoint x: 92, startPoint y: 144, endPoint x: 106, endPoint y: 151, distance: 15.7
click at [92, 144] on link "Paste with crew Command Shift V" at bounding box center [117, 148] width 140 height 16
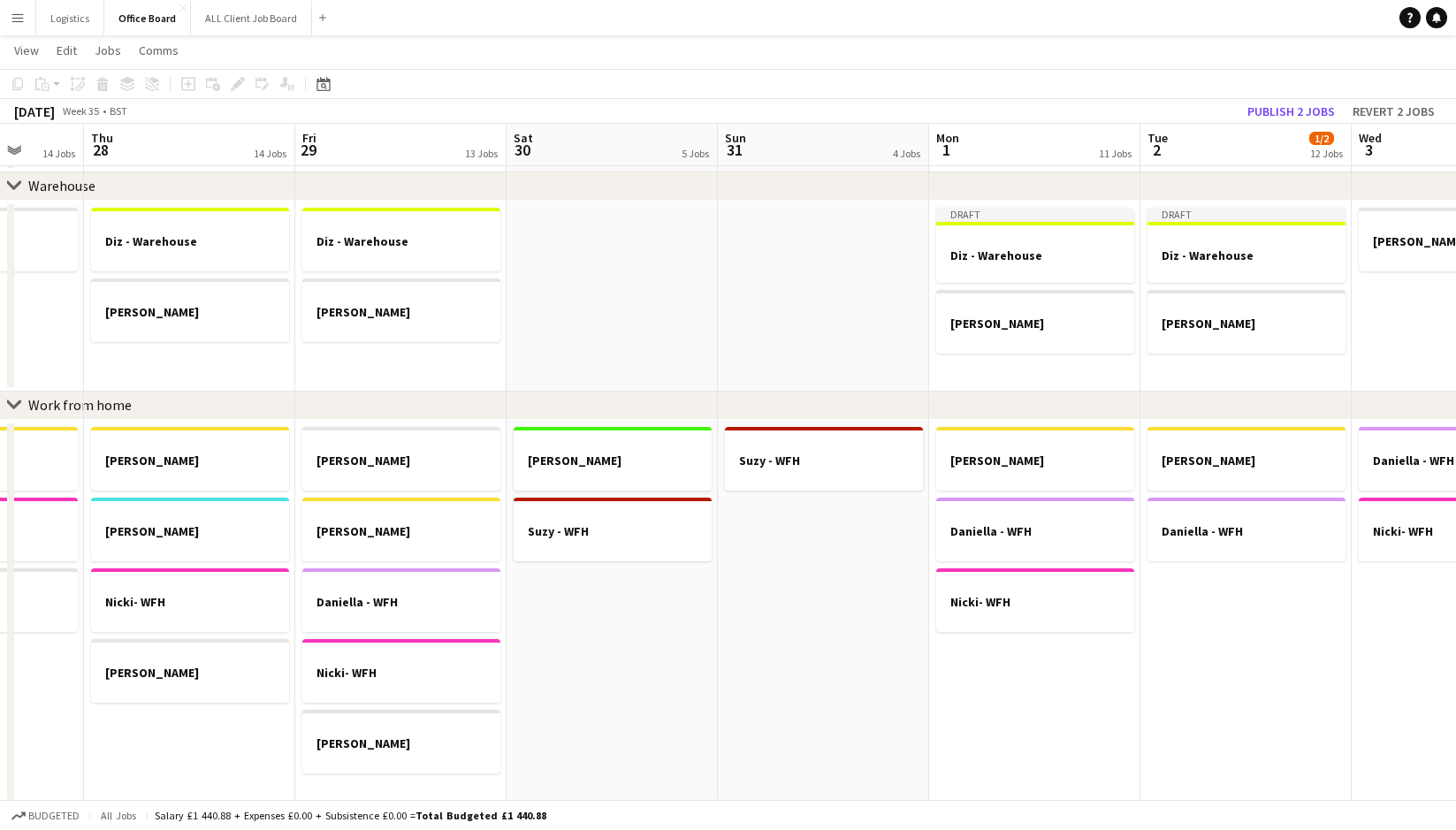
drag, startPoint x: 1383, startPoint y: 300, endPoint x: 882, endPoint y: 163, distance: 519.4
click at [1383, 300] on app-date-cell "[PERSON_NAME] - Office" at bounding box center [1457, 295] width 211 height 191
click at [46, 82] on icon "Paste" at bounding box center [42, 84] width 14 height 14
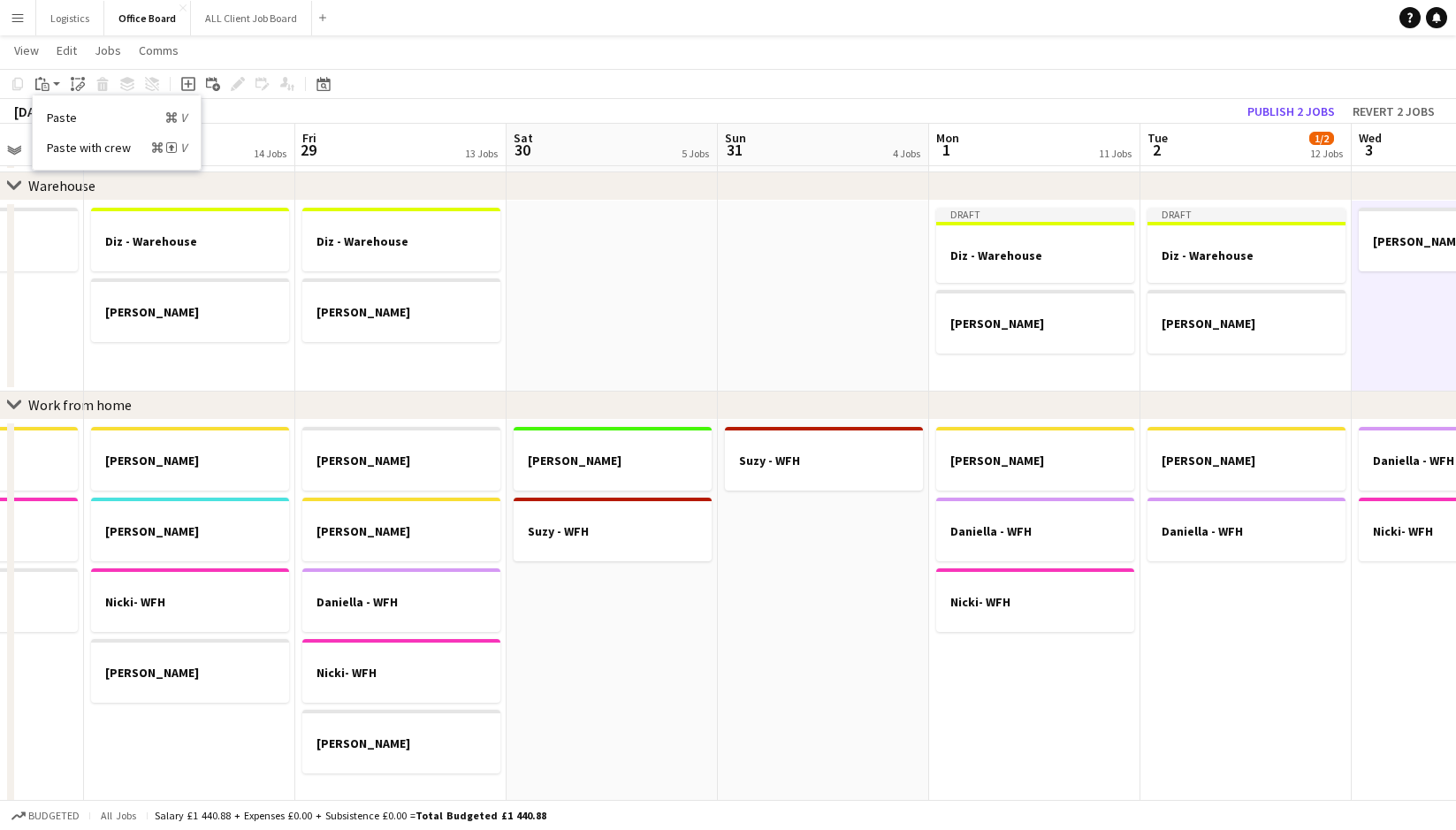
drag, startPoint x: 93, startPoint y: 146, endPoint x: 195, endPoint y: 199, distance: 114.9
click at [95, 140] on link "Paste with crew Command Shift V" at bounding box center [117, 148] width 140 height 16
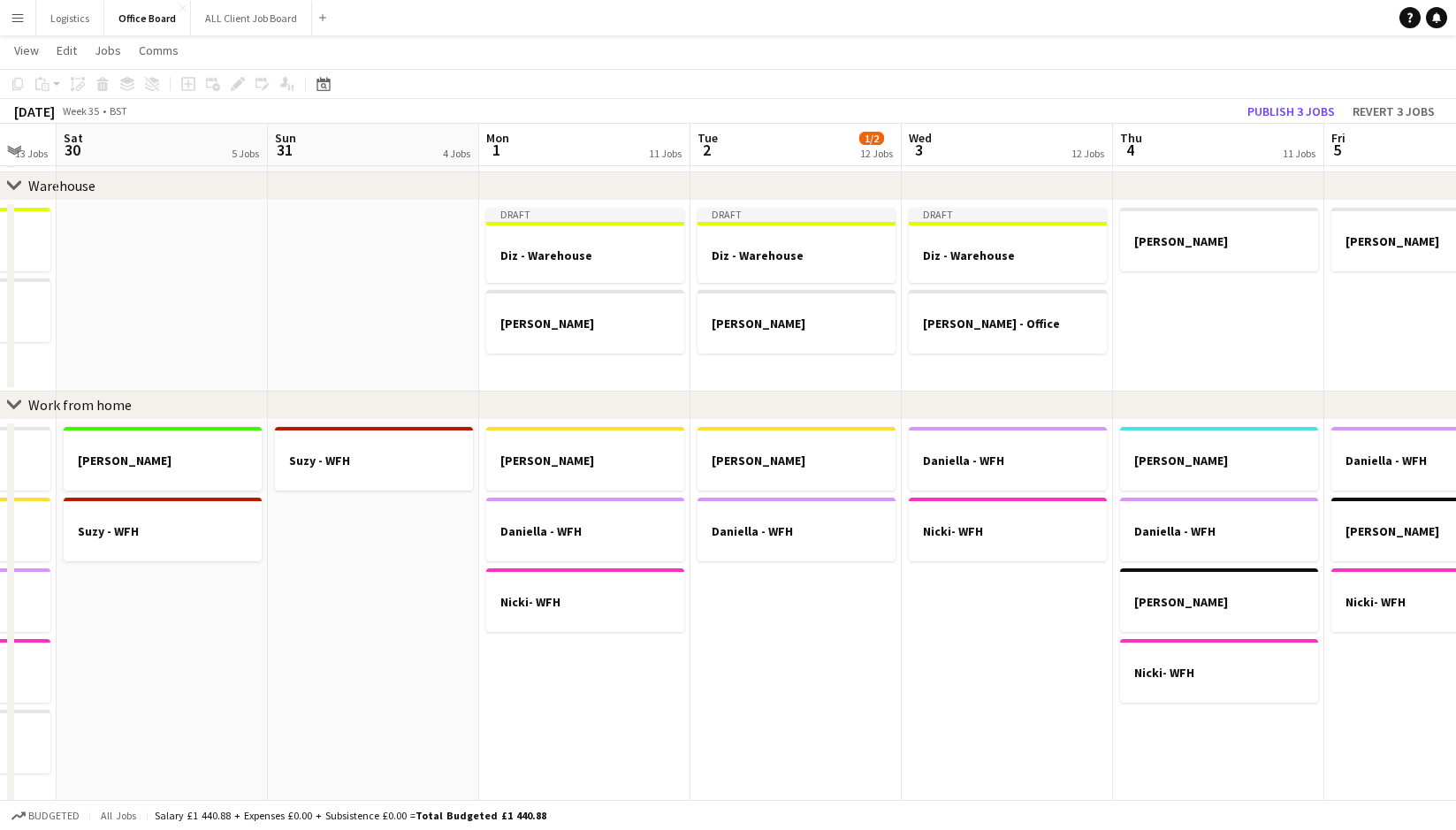
scroll to position [0, 591]
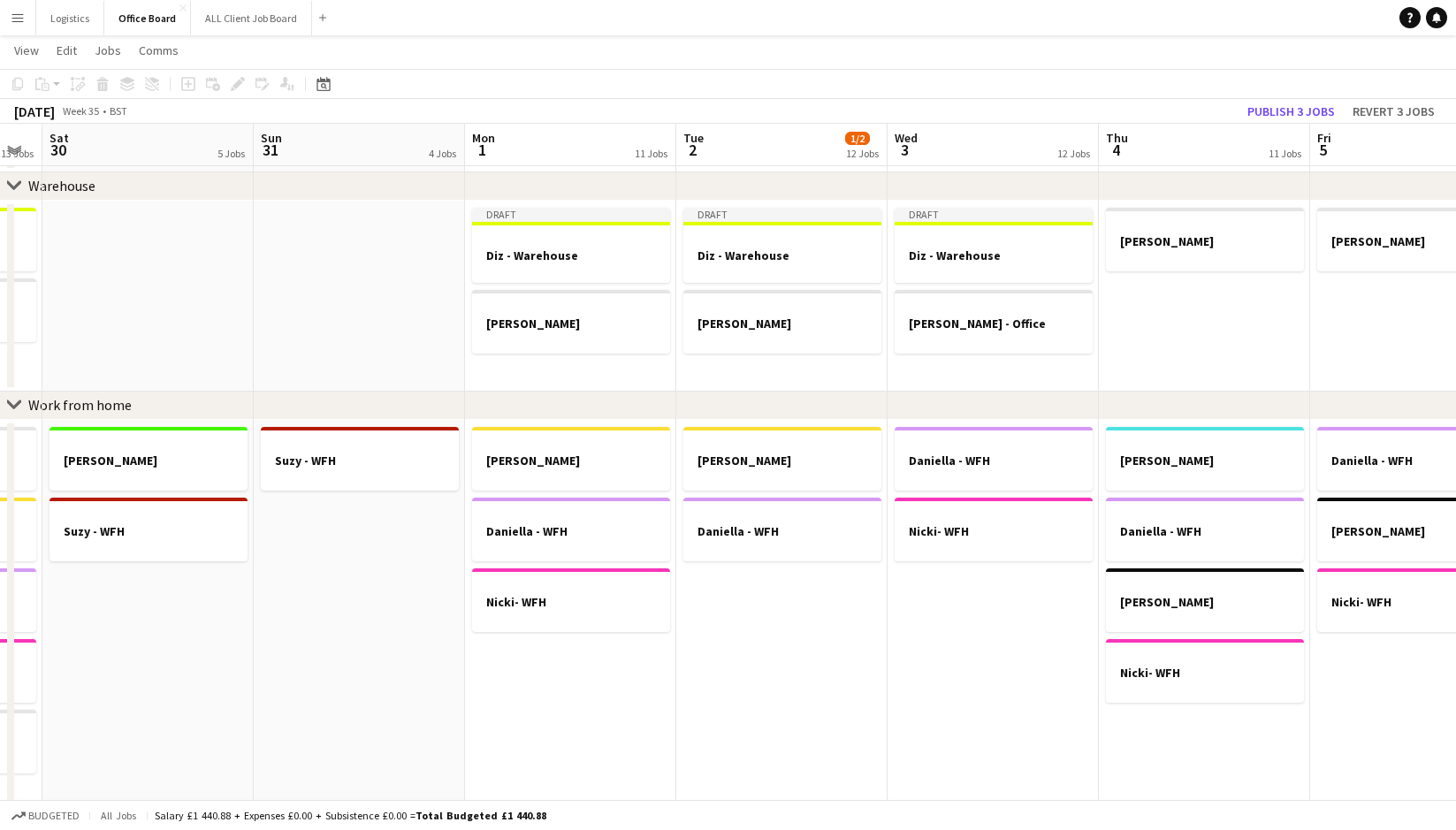
click at [1186, 292] on app-date-cell "[PERSON_NAME]" at bounding box center [1204, 295] width 211 height 191
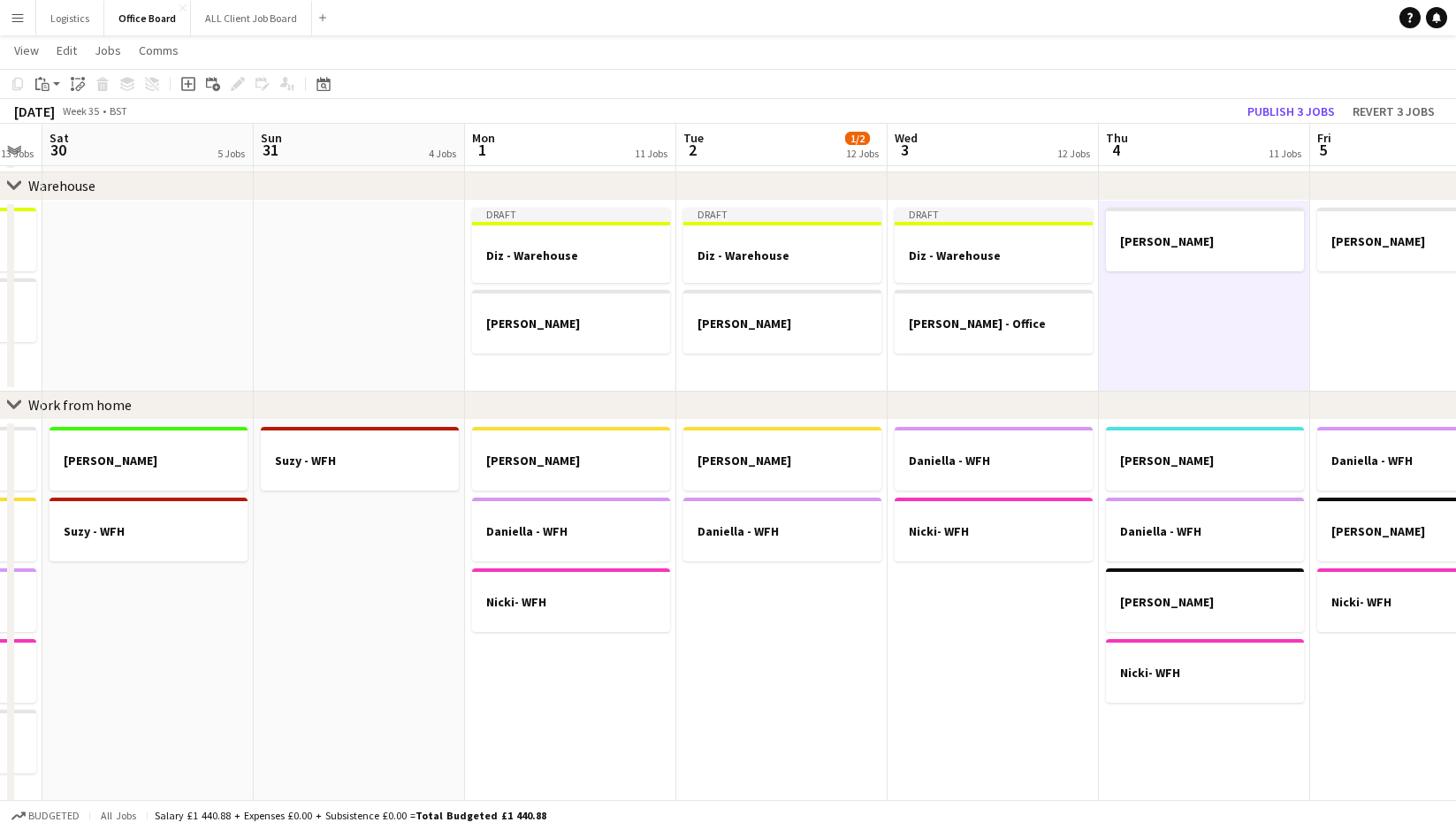
drag, startPoint x: 51, startPoint y: 82, endPoint x: 66, endPoint y: 146, distance: 65.7
click at [51, 81] on div "Paste" at bounding box center [42, 84] width 22 height 22
drag, startPoint x: 79, startPoint y: 143, endPoint x: 91, endPoint y: 155, distance: 17.0
click at [80, 143] on link "Paste with crew Command Shift V" at bounding box center [117, 148] width 140 height 16
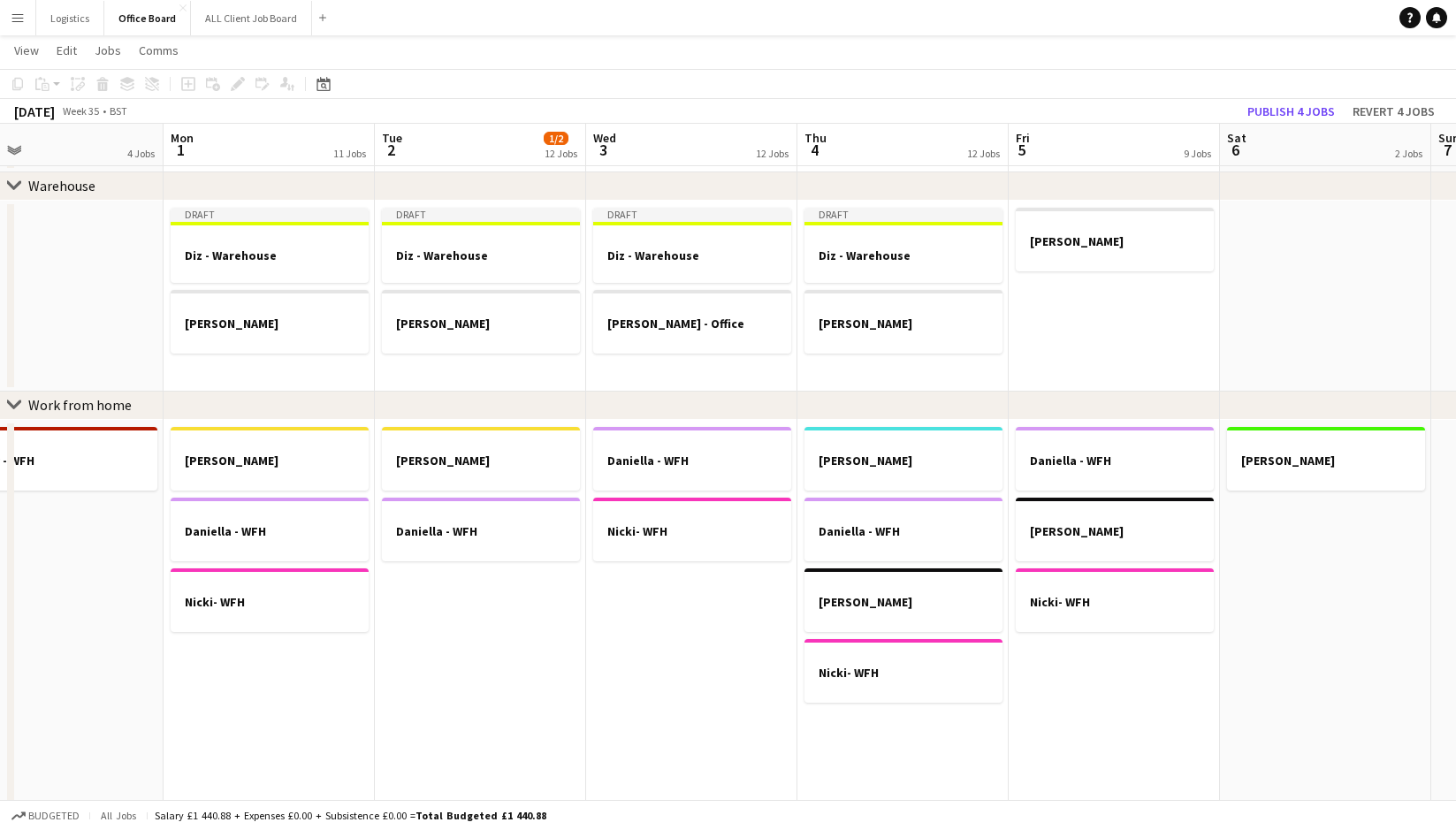
click at [1100, 288] on app-date-cell "[PERSON_NAME]" at bounding box center [1114, 295] width 211 height 191
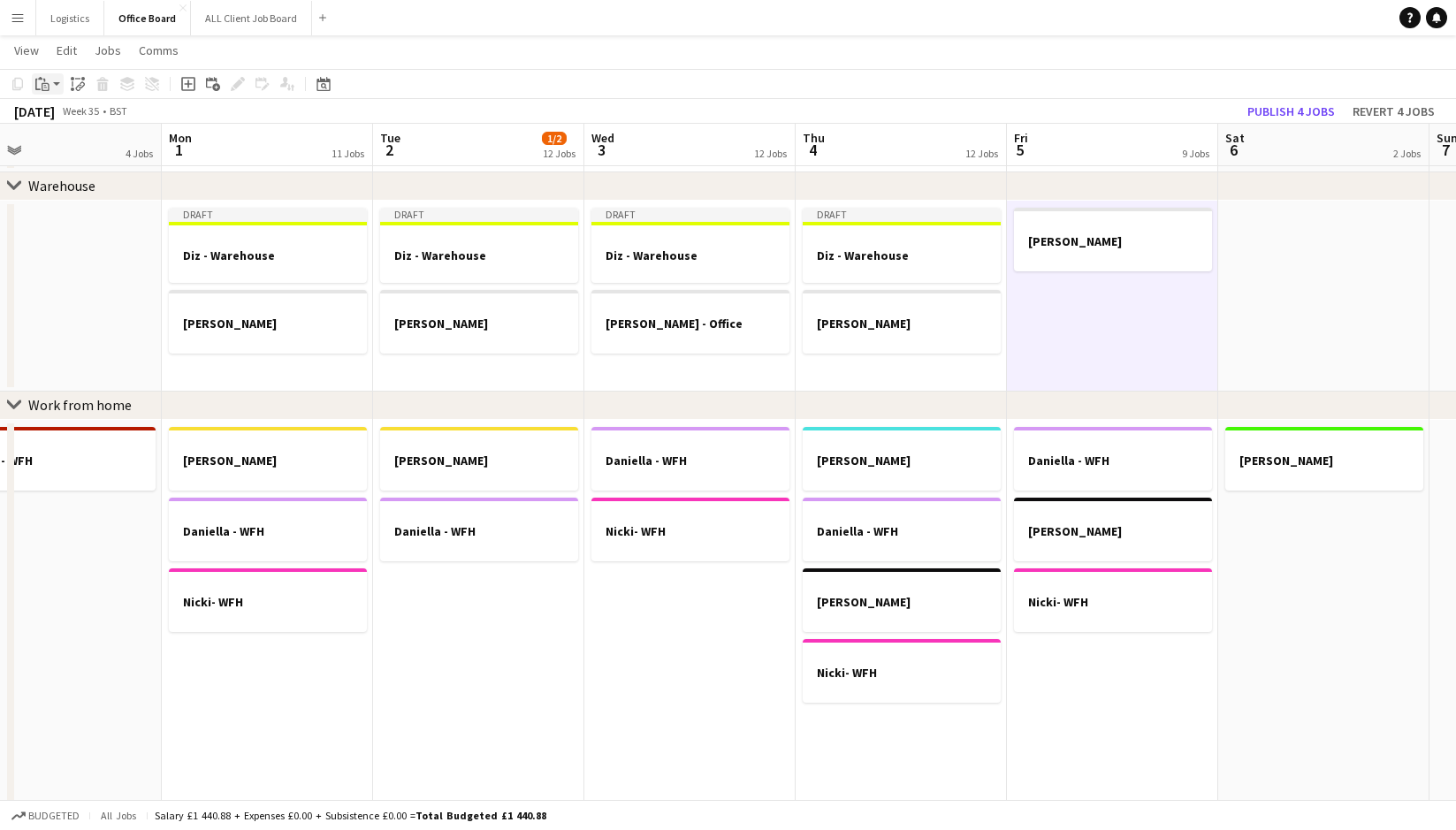
click at [44, 83] on icon at bounding box center [45, 86] width 8 height 8
click at [68, 145] on link "Paste with crew Command Shift V" at bounding box center [117, 148] width 140 height 16
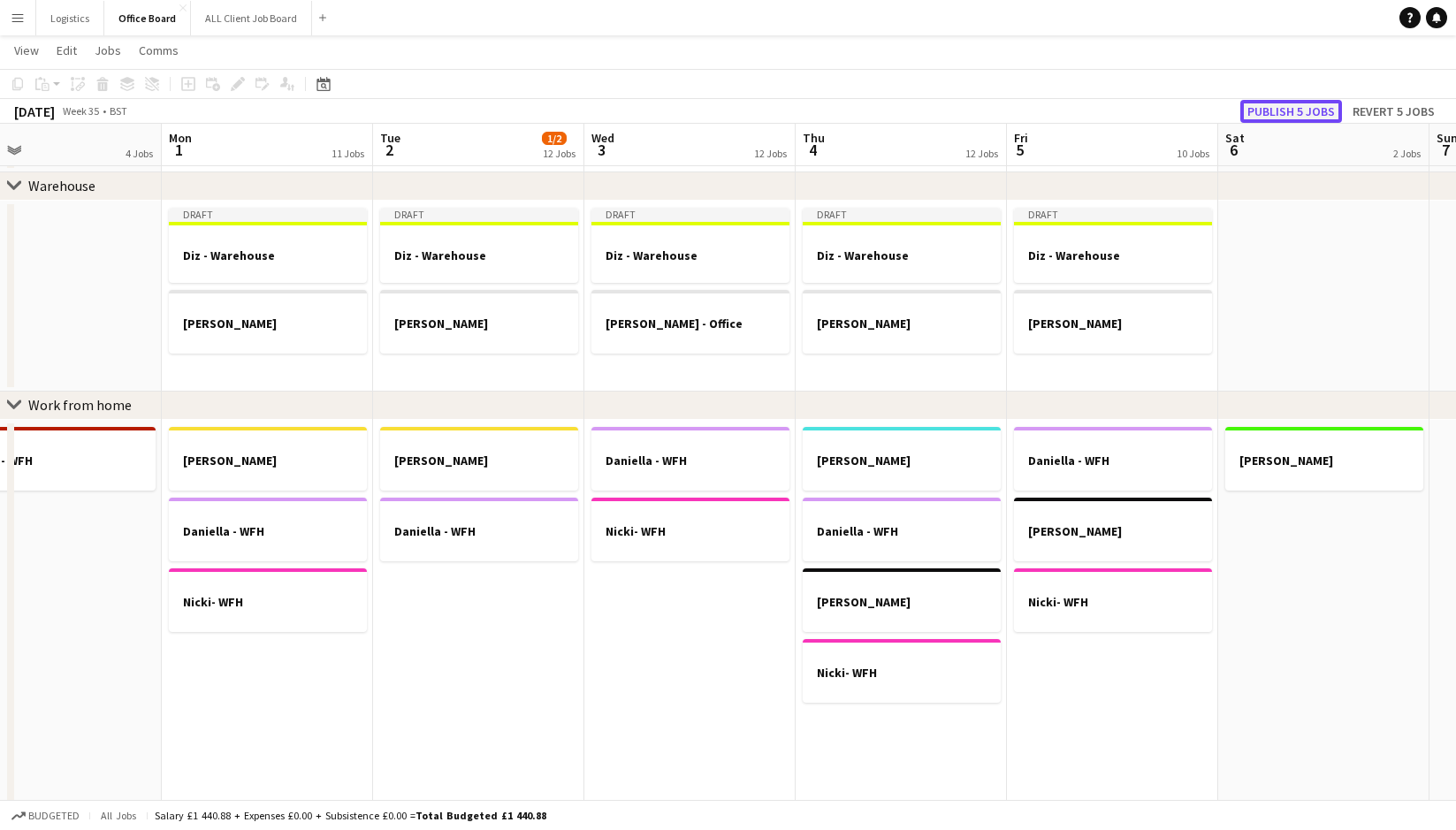
click at [1294, 111] on button "Publish 5 jobs" at bounding box center [1291, 111] width 102 height 23
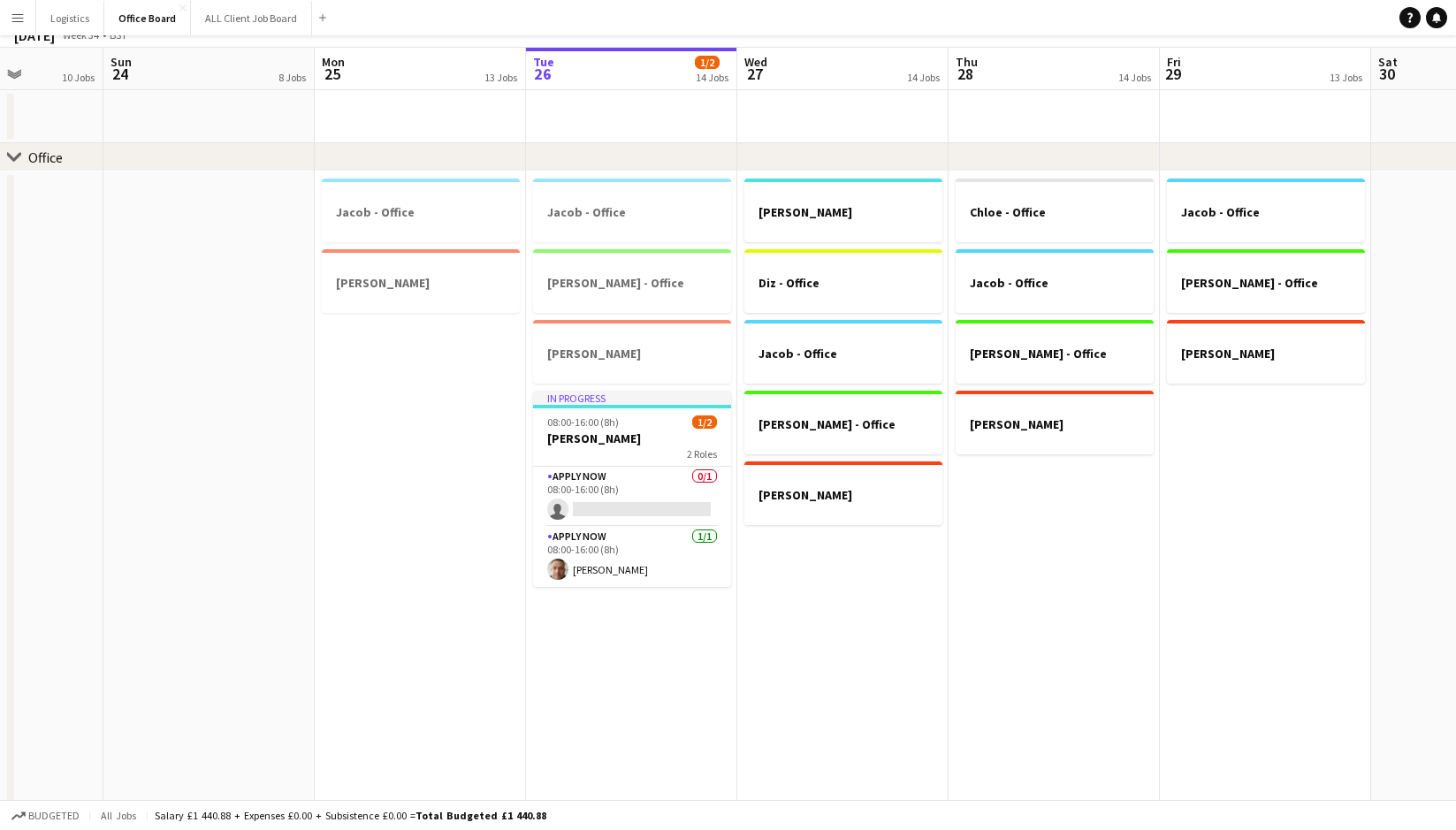
scroll to position [0, 0]
